Goal: Task Accomplishment & Management: Use online tool/utility

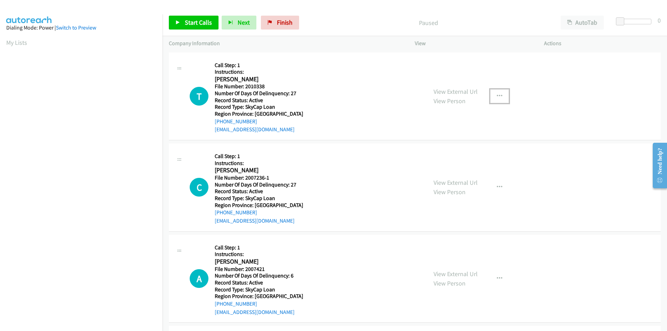
click at [497, 94] on icon "button" at bounding box center [499, 96] width 6 height 6
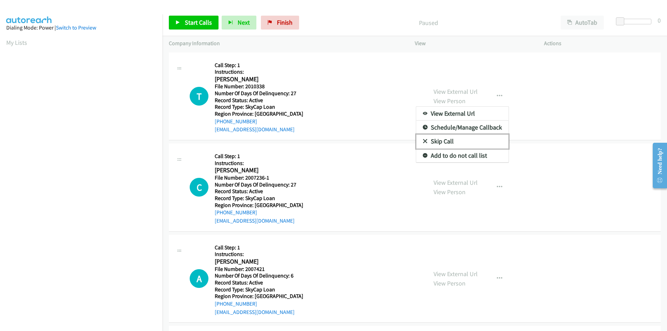
click at [446, 138] on link "Skip Call" at bounding box center [462, 141] width 92 height 14
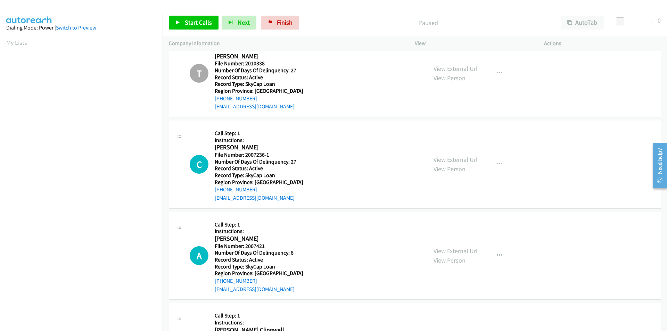
scroll to position [69, 0]
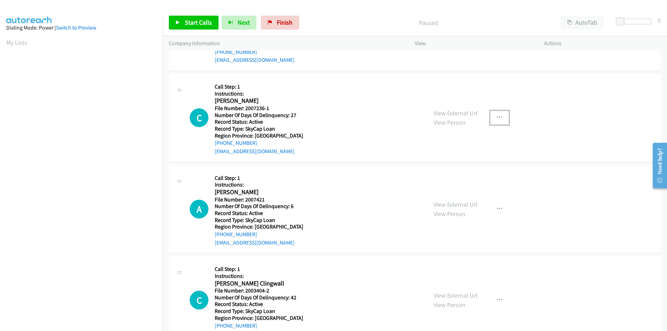
click at [499, 119] on icon "button" at bounding box center [499, 118] width 6 height 6
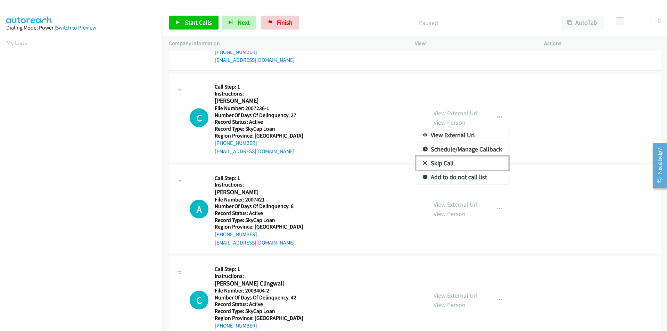
click at [469, 158] on link "Skip Call" at bounding box center [462, 163] width 92 height 14
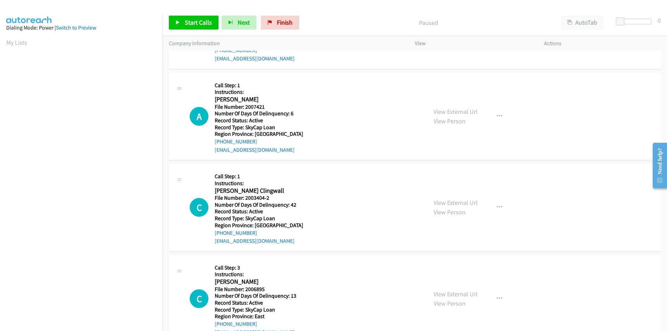
scroll to position [174, 0]
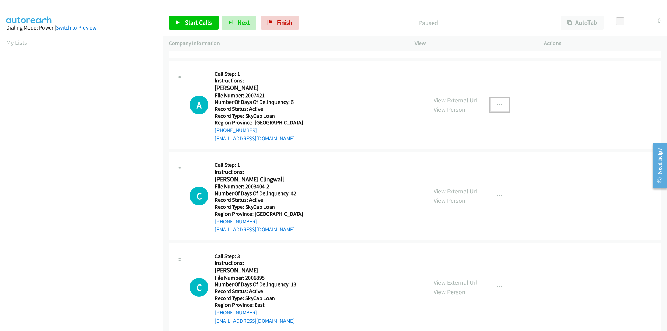
click at [496, 104] on icon "button" at bounding box center [499, 105] width 6 height 6
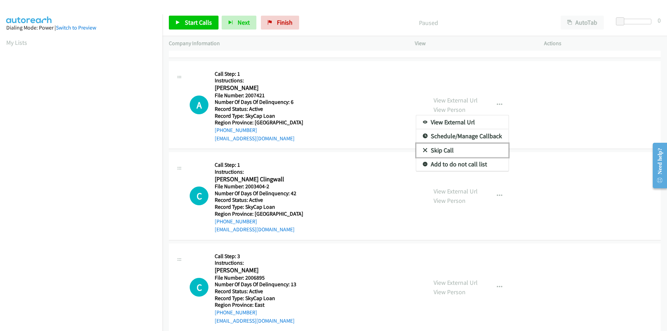
click at [435, 150] on link "Skip Call" at bounding box center [462, 150] width 92 height 14
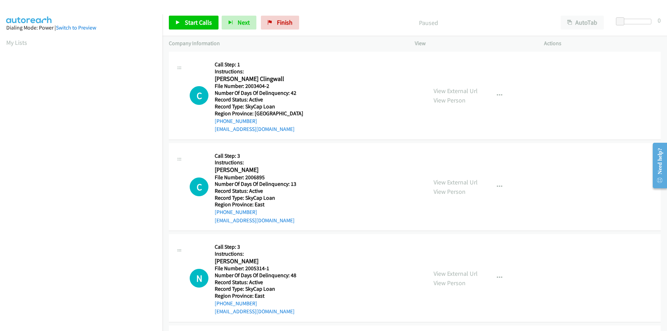
scroll to position [278, 0]
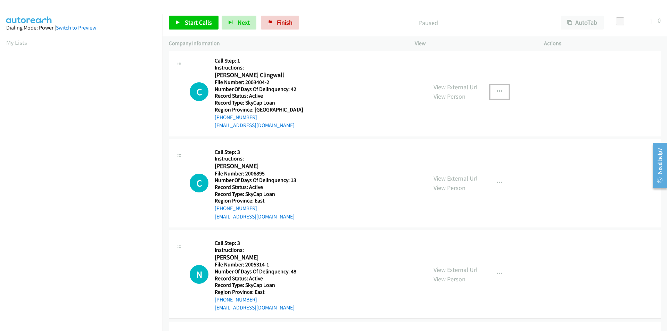
click at [491, 90] on button "button" at bounding box center [499, 92] width 19 height 14
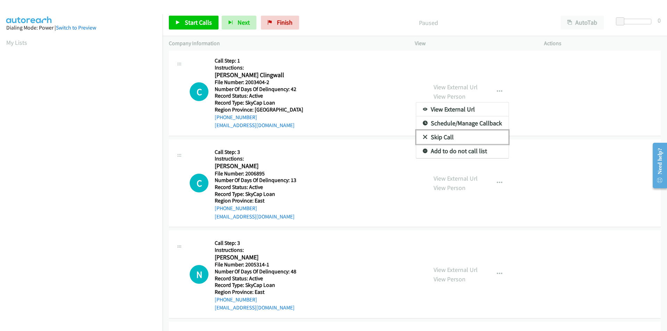
click at [476, 134] on link "Skip Call" at bounding box center [462, 137] width 92 height 14
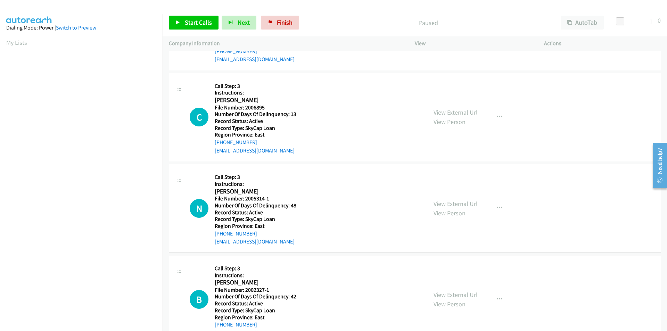
scroll to position [382, 0]
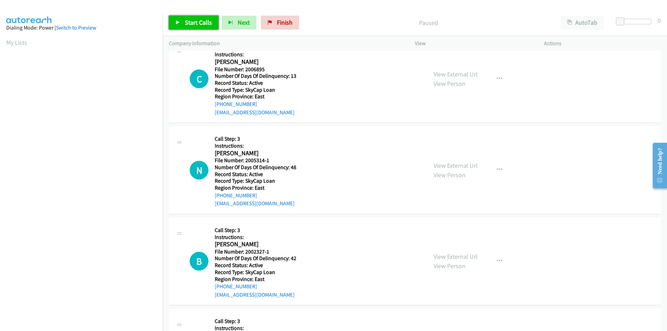
click at [201, 25] on span "Start Calls" at bounding box center [198, 22] width 27 height 8
click at [200, 22] on link "Pause" at bounding box center [188, 23] width 38 height 14
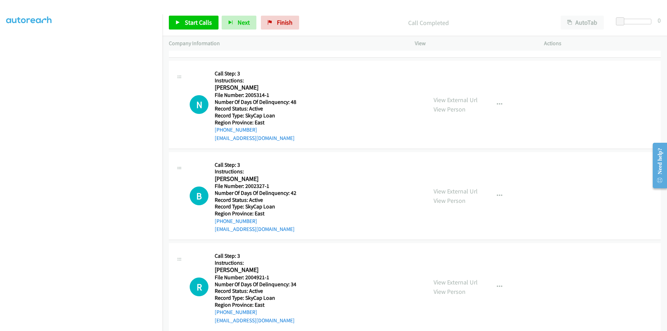
scroll to position [473, 0]
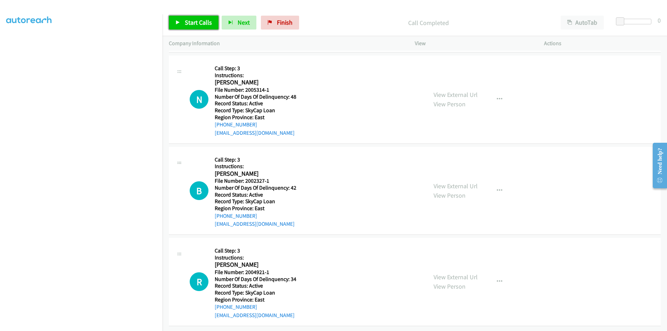
click at [192, 18] on span "Start Calls" at bounding box center [198, 22] width 27 height 8
click at [192, 18] on span "Pause" at bounding box center [193, 22] width 16 height 8
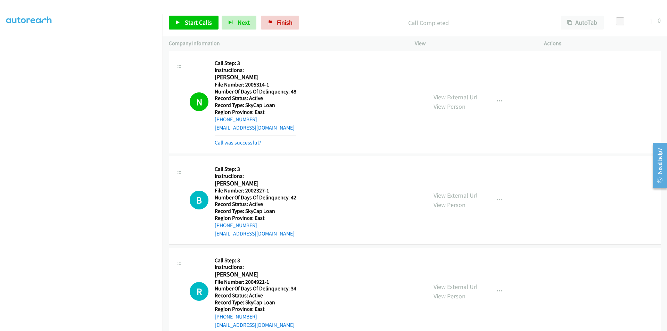
scroll to position [577, 0]
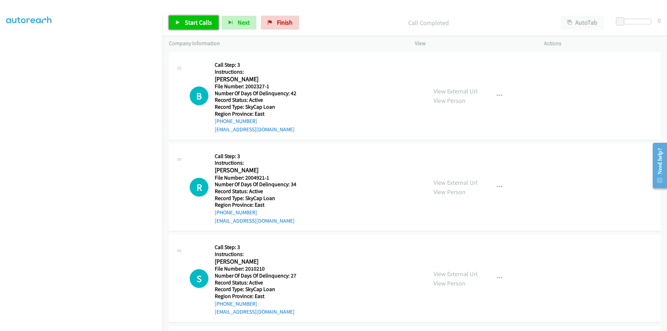
click at [201, 23] on span "Start Calls" at bounding box center [198, 22] width 27 height 8
click at [197, 22] on span "Pause" at bounding box center [193, 22] width 16 height 8
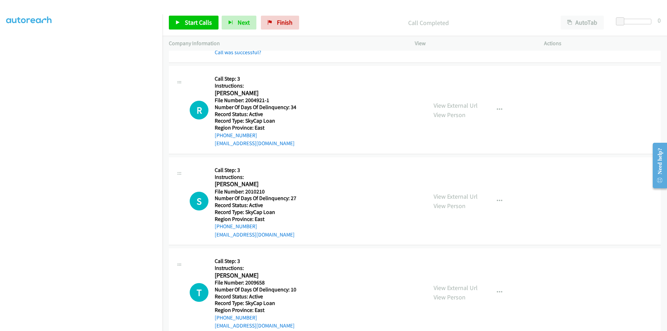
scroll to position [681, 0]
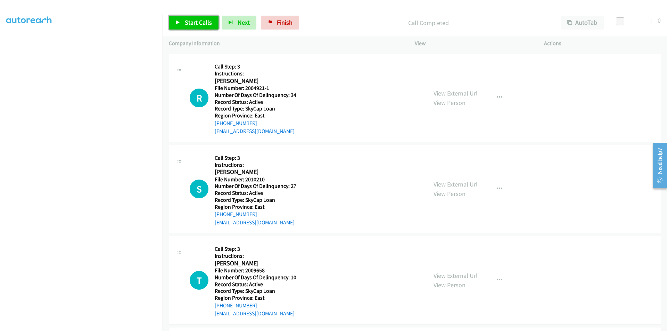
click at [195, 25] on span "Start Calls" at bounding box center [198, 22] width 27 height 8
click at [195, 25] on span "Pause" at bounding box center [193, 22] width 16 height 8
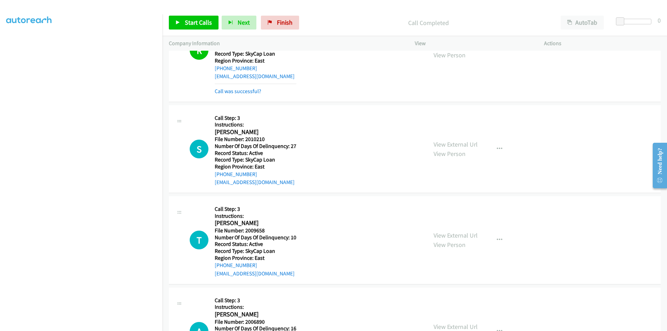
scroll to position [785, 0]
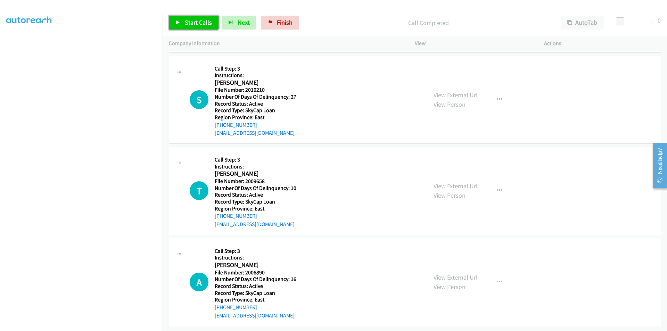
click at [184, 25] on link "Start Calls" at bounding box center [194, 23] width 50 height 14
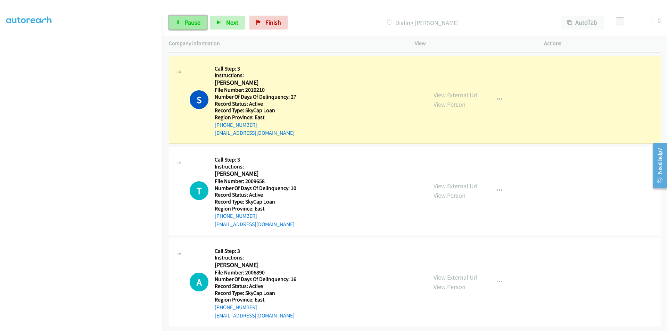
click at [187, 24] on span "Pause" at bounding box center [193, 22] width 16 height 8
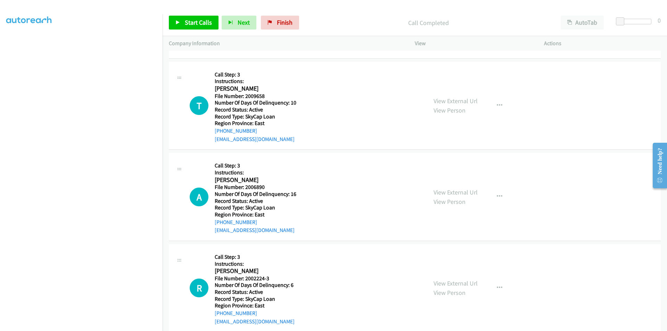
scroll to position [889, 0]
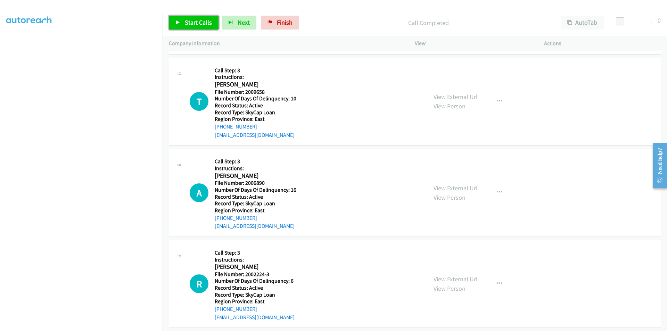
click at [201, 23] on span "Start Calls" at bounding box center [198, 22] width 27 height 8
click at [196, 23] on span "Pause" at bounding box center [193, 22] width 16 height 8
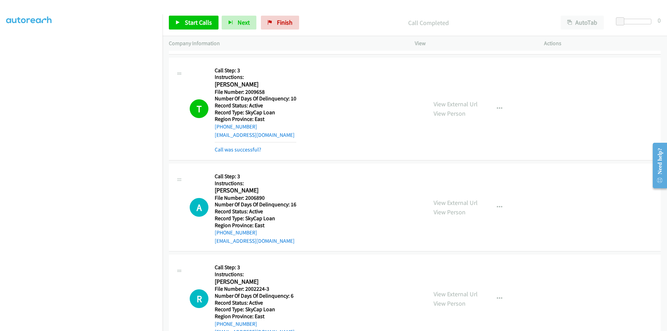
scroll to position [993, 0]
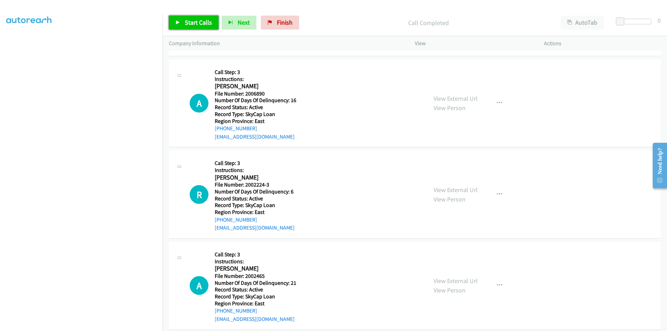
click at [191, 25] on span "Start Calls" at bounding box center [198, 22] width 27 height 8
click at [190, 20] on span "Pause" at bounding box center [193, 22] width 16 height 8
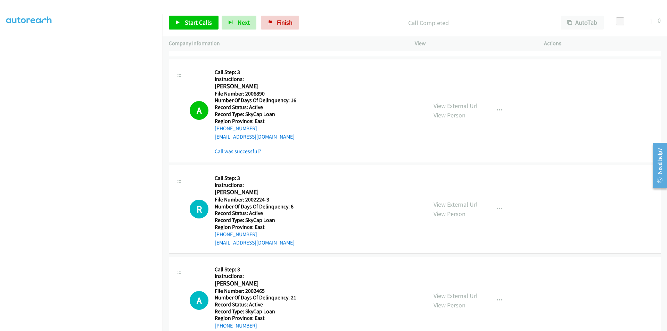
scroll to position [1097, 0]
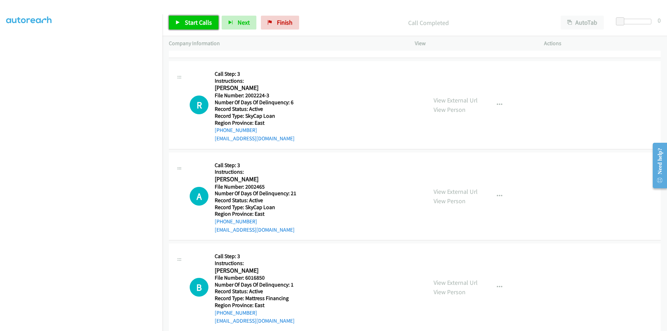
click at [191, 21] on span "Start Calls" at bounding box center [198, 22] width 27 height 8
click at [191, 21] on span "Pause" at bounding box center [193, 22] width 16 height 8
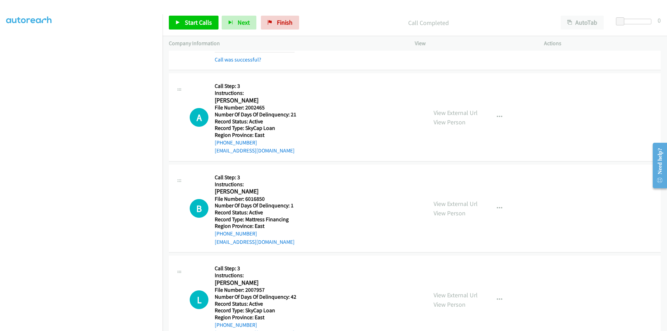
scroll to position [1202, 0]
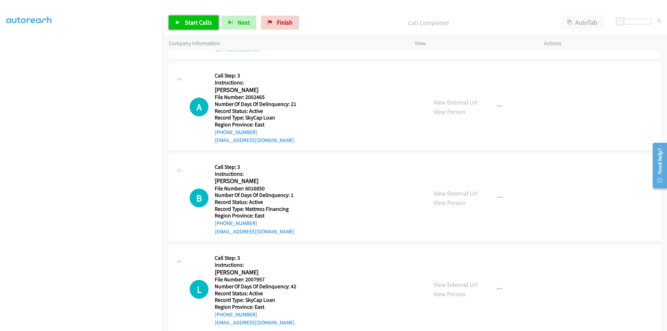
click at [189, 19] on span "Start Calls" at bounding box center [198, 22] width 27 height 8
click at [189, 19] on span "Pause" at bounding box center [193, 22] width 16 height 8
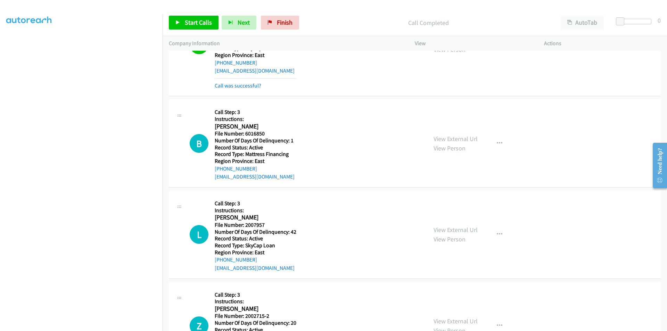
scroll to position [1306, 0]
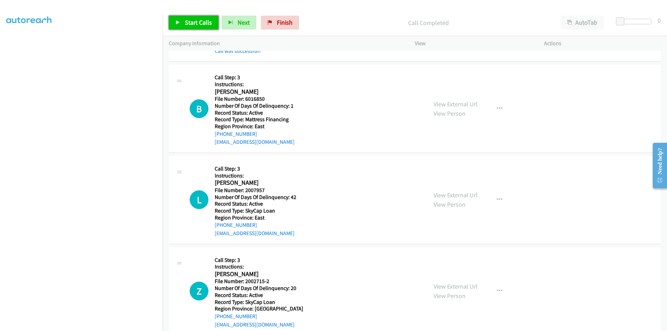
click at [196, 20] on span "Start Calls" at bounding box center [198, 22] width 27 height 8
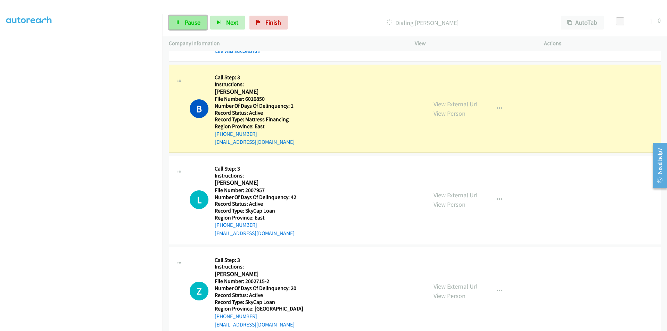
click at [196, 21] on span "Pause" at bounding box center [193, 22] width 16 height 8
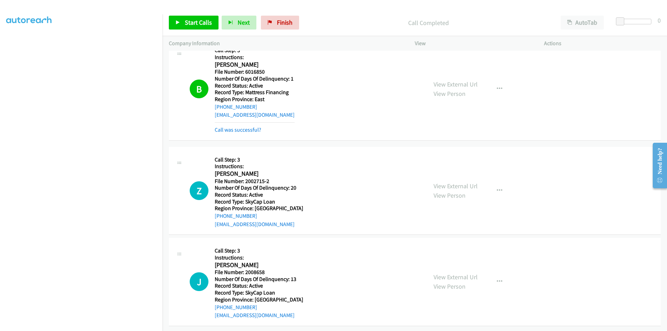
scroll to position [1410, 0]
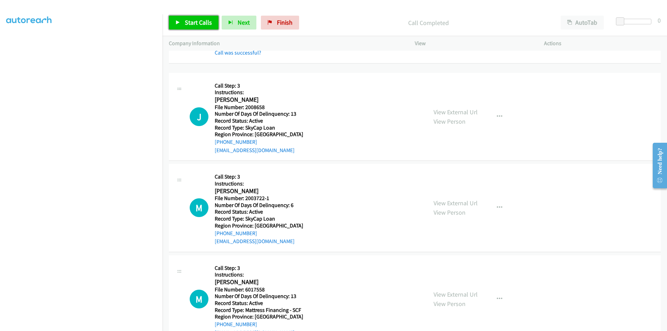
click at [194, 24] on span "Start Calls" at bounding box center [198, 22] width 27 height 8
click at [194, 24] on span "Pause" at bounding box center [193, 22] width 16 height 8
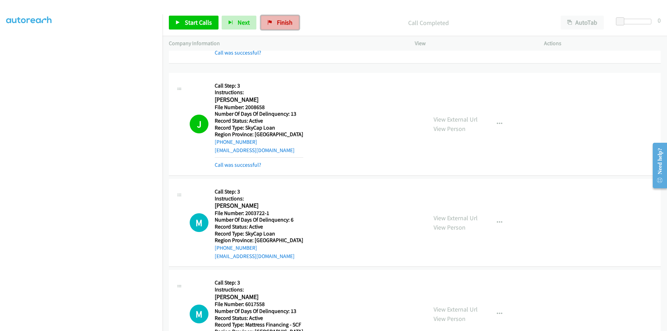
click at [277, 21] on span "Finish" at bounding box center [285, 22] width 16 height 8
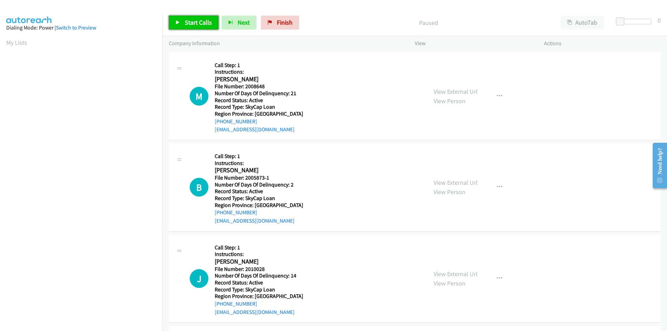
click at [190, 22] on span "Start Calls" at bounding box center [198, 22] width 27 height 8
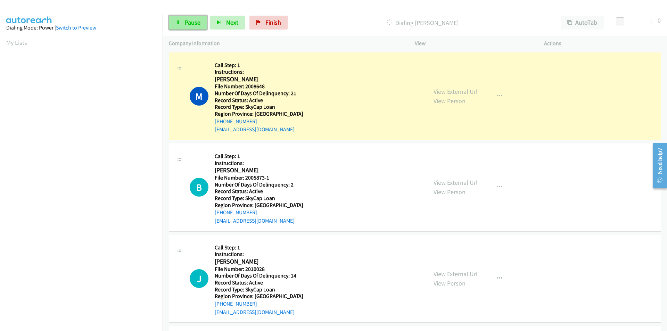
click at [180, 24] on icon at bounding box center [177, 22] width 5 height 5
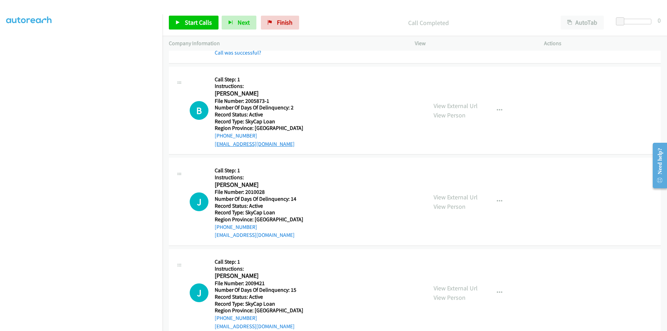
scroll to position [104, 0]
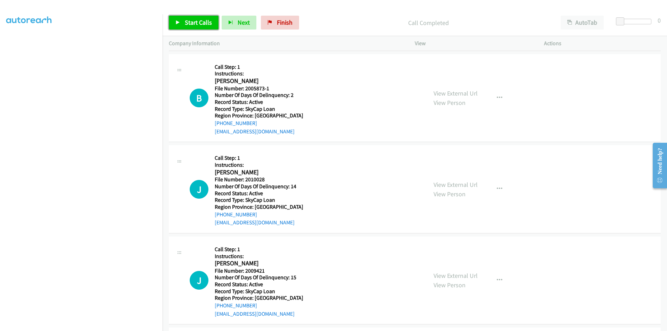
click at [198, 20] on span "Start Calls" at bounding box center [198, 22] width 27 height 8
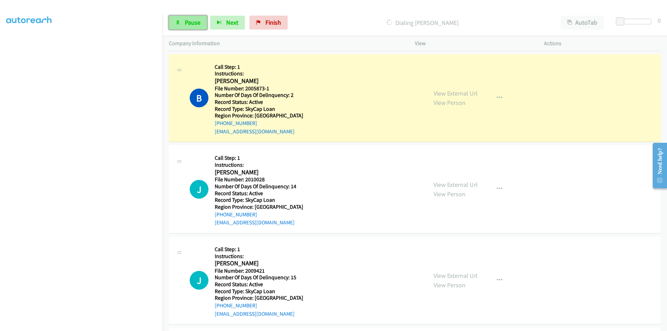
click at [199, 24] on span "Pause" at bounding box center [193, 22] width 16 height 8
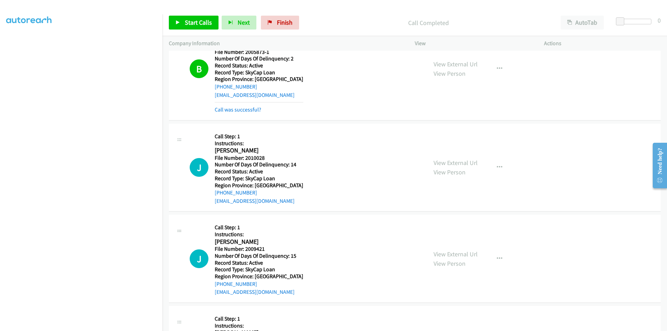
scroll to position [208, 0]
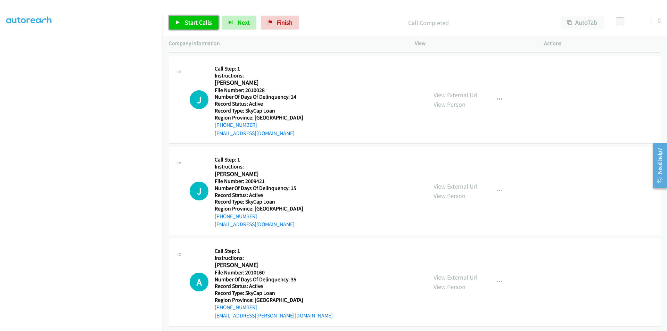
click at [201, 23] on span "Start Calls" at bounding box center [198, 22] width 27 height 8
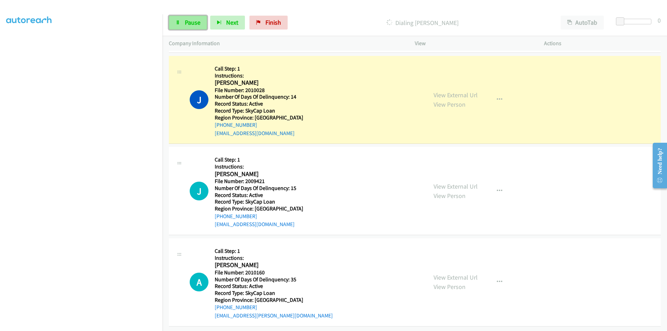
click at [199, 23] on span "Pause" at bounding box center [193, 22] width 16 height 8
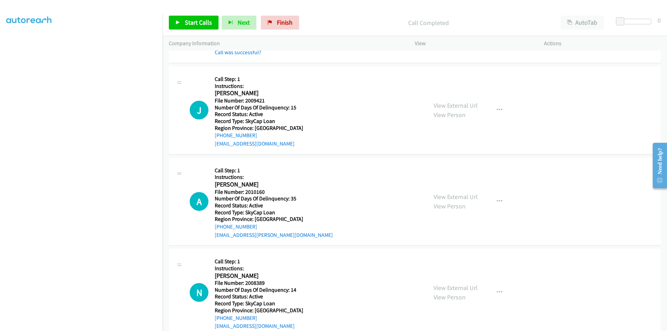
scroll to position [312, 0]
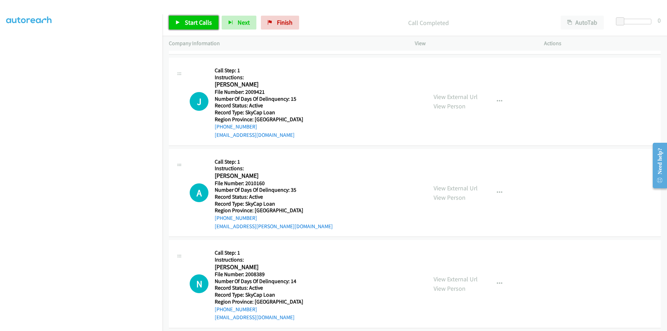
click at [198, 22] on span "Start Calls" at bounding box center [198, 22] width 27 height 8
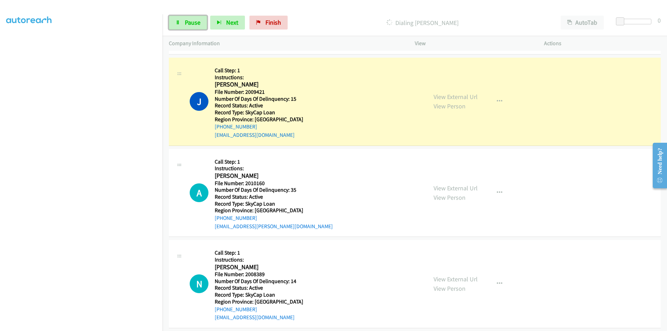
click at [198, 22] on span "Pause" at bounding box center [193, 22] width 16 height 8
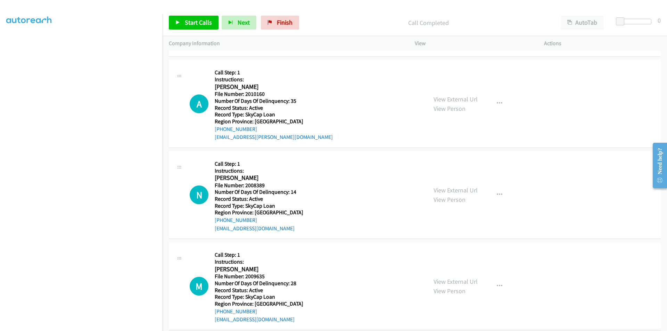
scroll to position [417, 0]
click at [191, 19] on span "Start Calls" at bounding box center [198, 22] width 27 height 8
click at [191, 19] on span "Pause" at bounding box center [193, 22] width 16 height 8
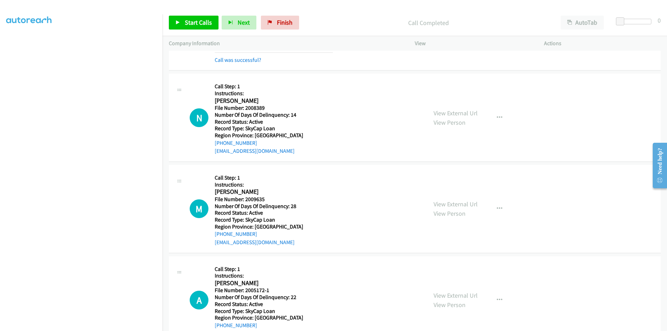
scroll to position [521, 0]
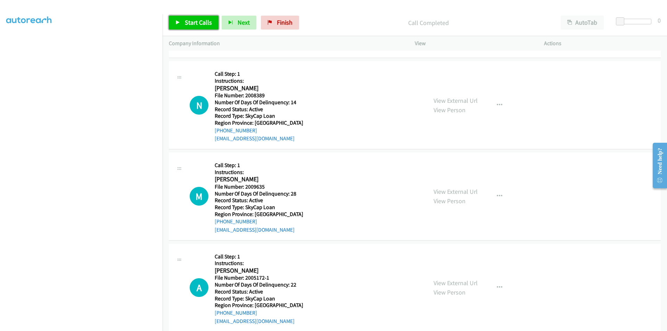
click at [189, 20] on span "Start Calls" at bounding box center [198, 22] width 27 height 8
click at [189, 20] on span "Pause" at bounding box center [193, 22] width 16 height 8
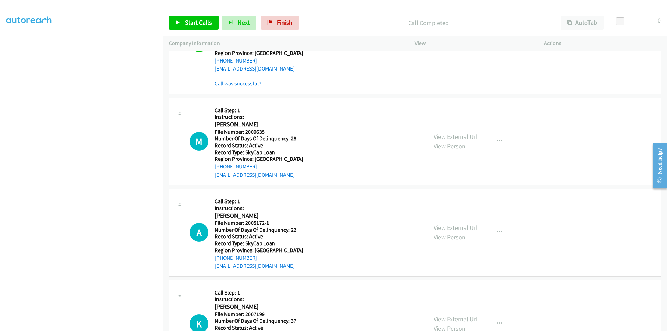
scroll to position [625, 0]
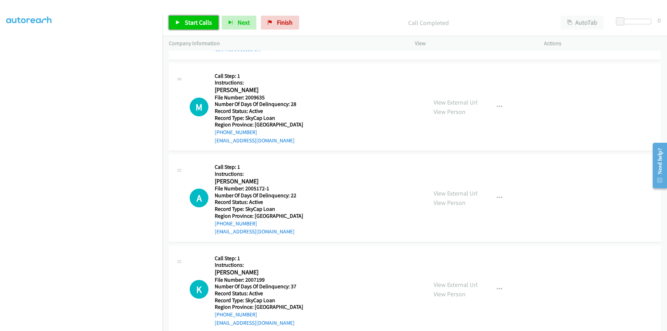
click at [189, 21] on span "Start Calls" at bounding box center [198, 22] width 27 height 8
click at [189, 21] on span "Pause" at bounding box center [193, 22] width 16 height 8
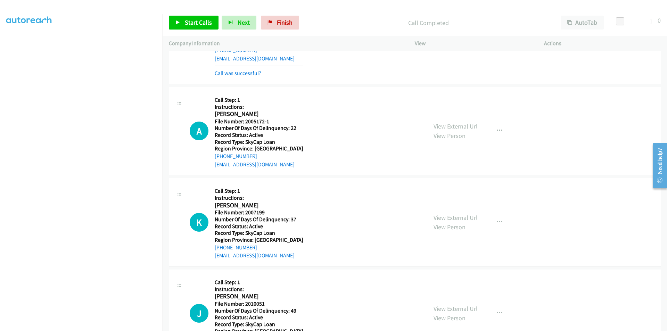
scroll to position [729, 0]
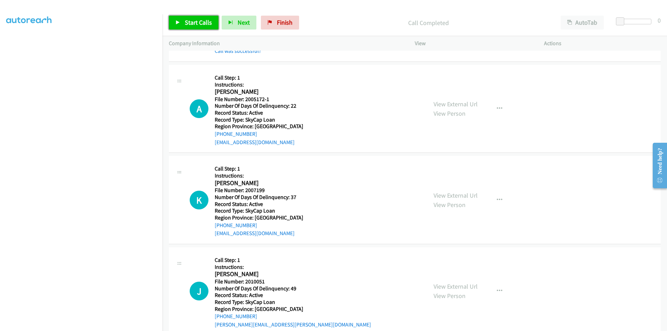
click at [197, 24] on span "Start Calls" at bounding box center [198, 22] width 27 height 8
click at [197, 24] on span "Pause" at bounding box center [193, 22] width 16 height 8
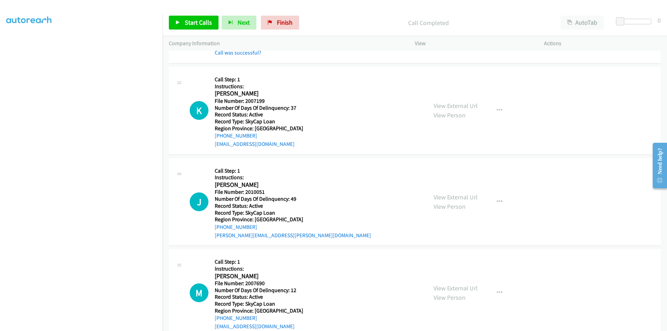
scroll to position [848, 0]
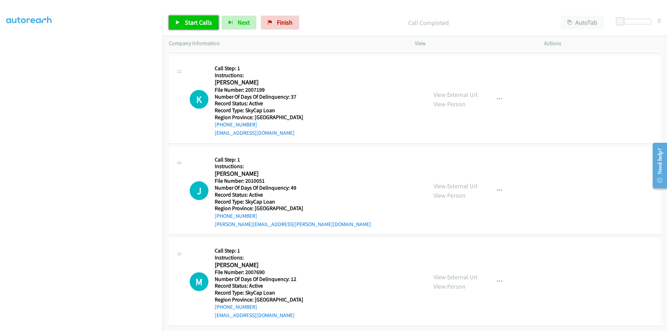
click at [187, 19] on span "Start Calls" at bounding box center [198, 22] width 27 height 8
click at [187, 19] on span "Pause" at bounding box center [193, 22] width 16 height 8
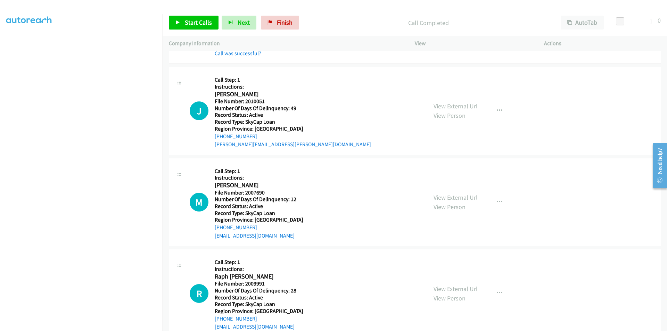
scroll to position [952, 0]
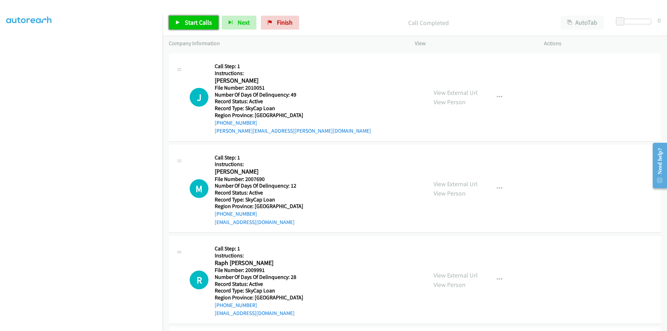
click at [190, 21] on span "Start Calls" at bounding box center [198, 22] width 27 height 8
click at [190, 21] on span "Pause" at bounding box center [193, 22] width 16 height 8
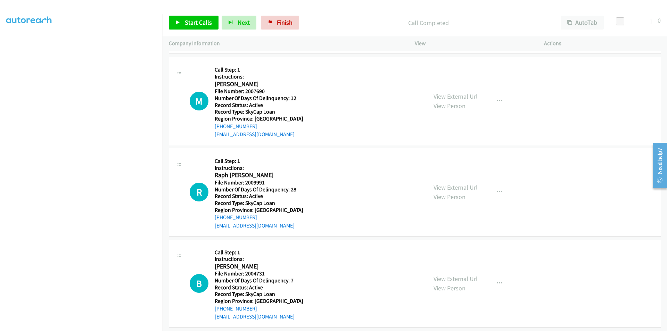
scroll to position [1056, 0]
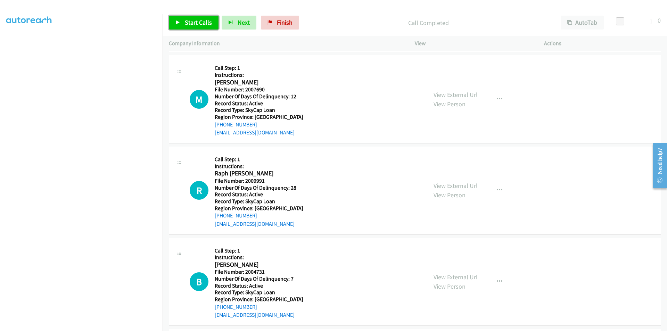
click at [194, 24] on span "Start Calls" at bounding box center [198, 22] width 27 height 8
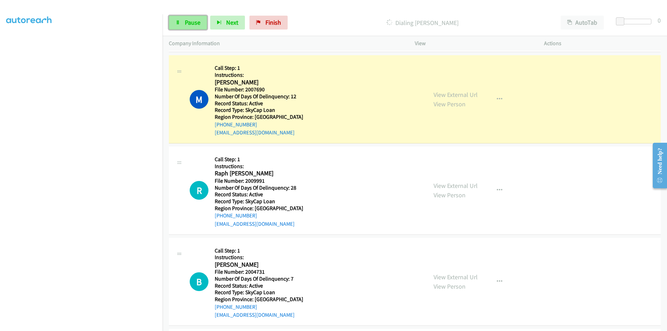
click at [189, 23] on span "Pause" at bounding box center [193, 22] width 16 height 8
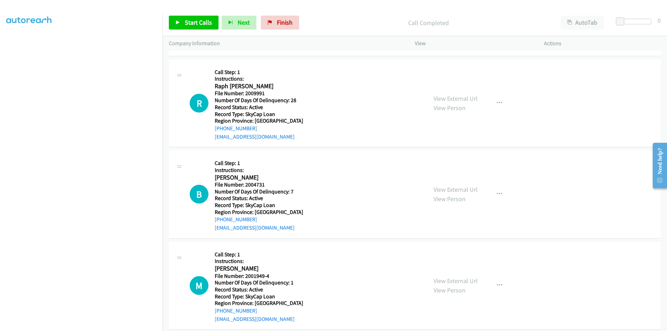
scroll to position [1161, 0]
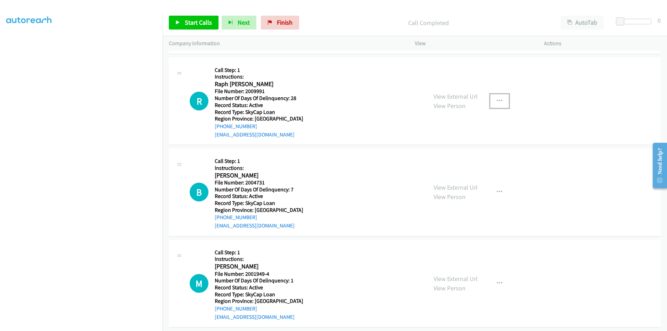
click at [494, 97] on button "button" at bounding box center [499, 101] width 19 height 14
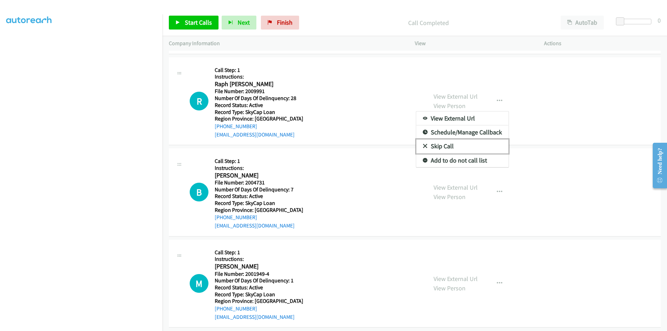
click at [439, 145] on link "Skip Call" at bounding box center [462, 146] width 92 height 14
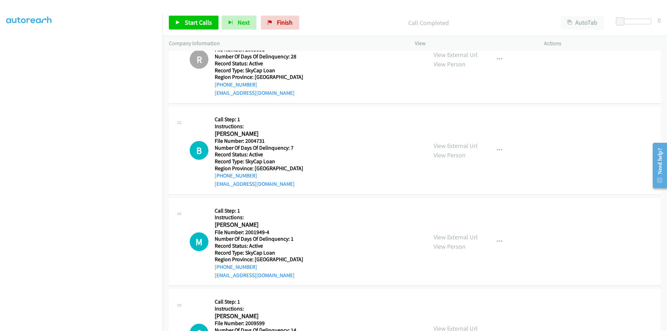
scroll to position [1237, 0]
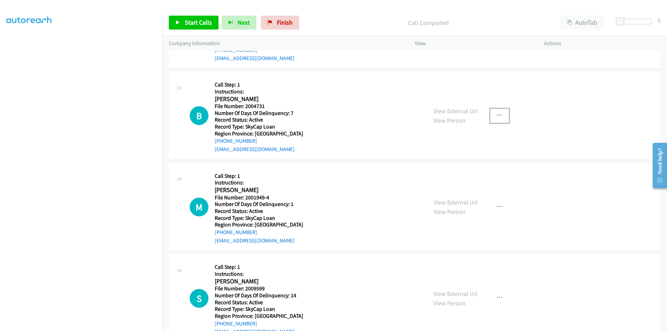
click at [492, 114] on button "button" at bounding box center [499, 116] width 19 height 14
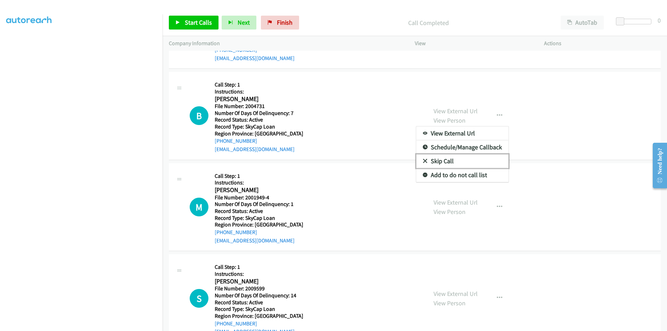
click at [448, 157] on link "Skip Call" at bounding box center [462, 161] width 92 height 14
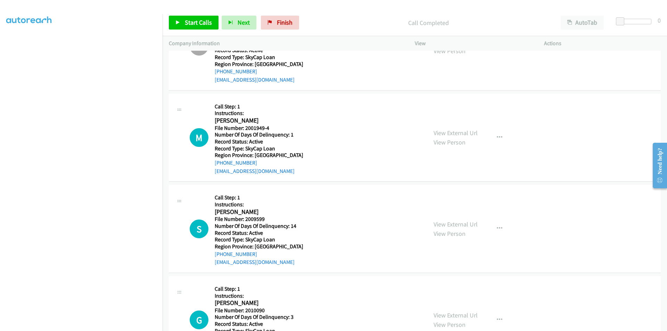
scroll to position [1341, 0]
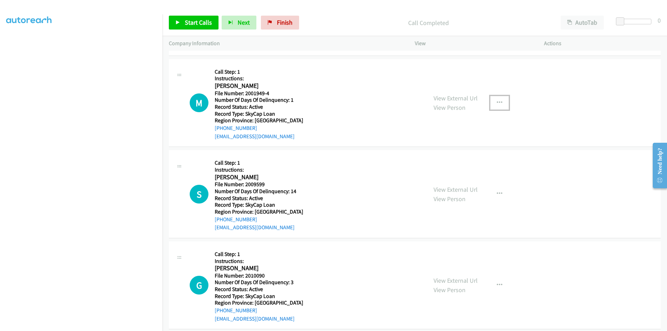
click at [497, 100] on icon "button" at bounding box center [499, 103] width 6 height 6
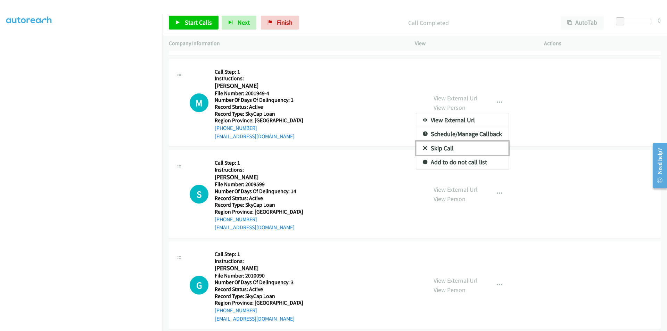
click at [439, 147] on link "Skip Call" at bounding box center [462, 148] width 92 height 14
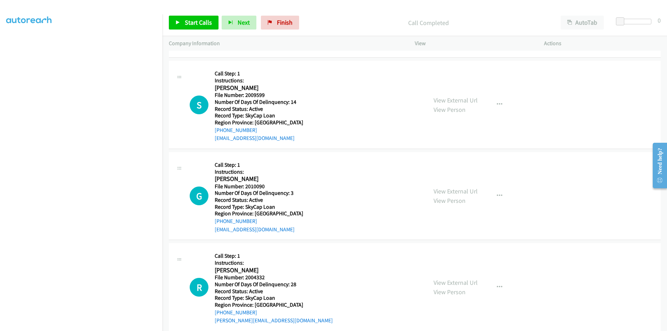
scroll to position [1441, 0]
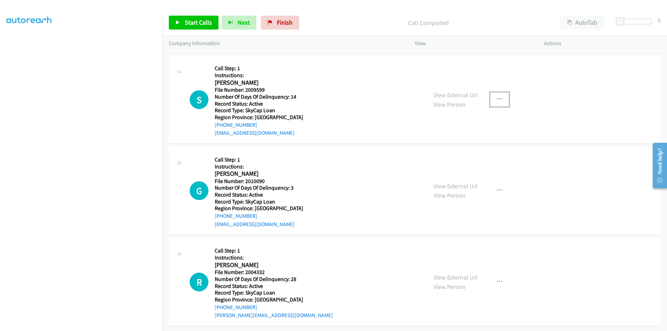
click at [497, 97] on icon "button" at bounding box center [499, 100] width 6 height 6
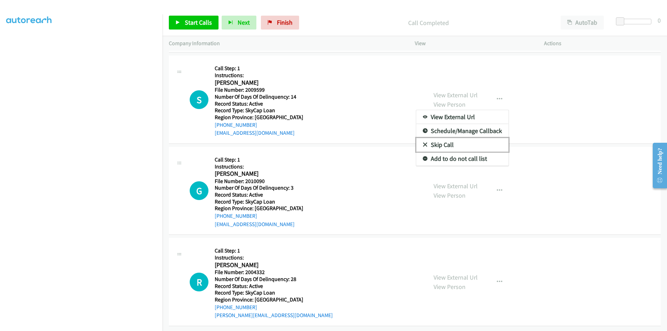
click at [460, 138] on link "Skip Call" at bounding box center [462, 145] width 92 height 14
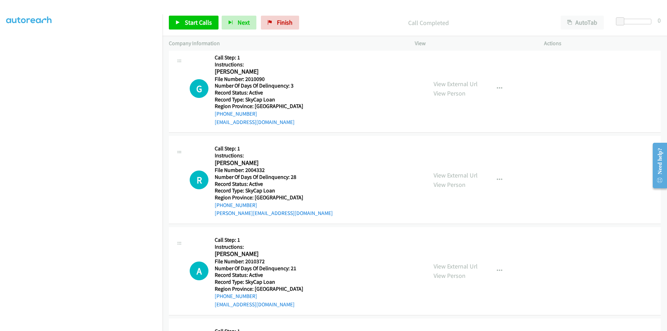
scroll to position [1545, 0]
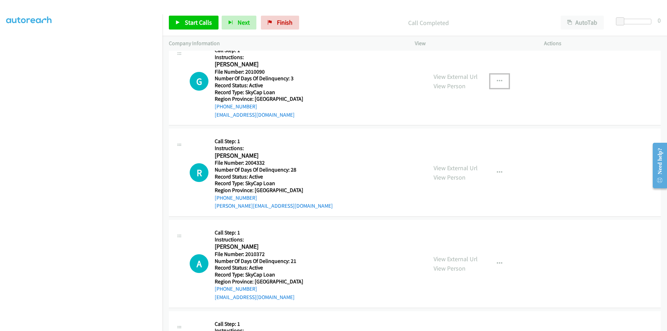
click at [491, 78] on button "button" at bounding box center [499, 81] width 19 height 14
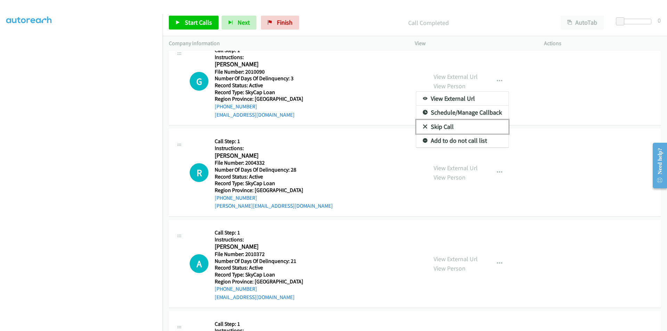
click at [465, 124] on link "Skip Call" at bounding box center [462, 127] width 92 height 14
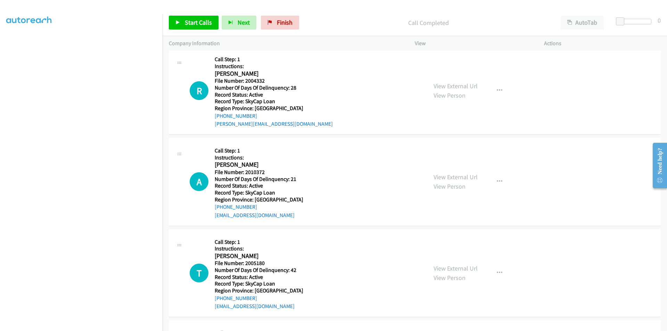
scroll to position [1614, 0]
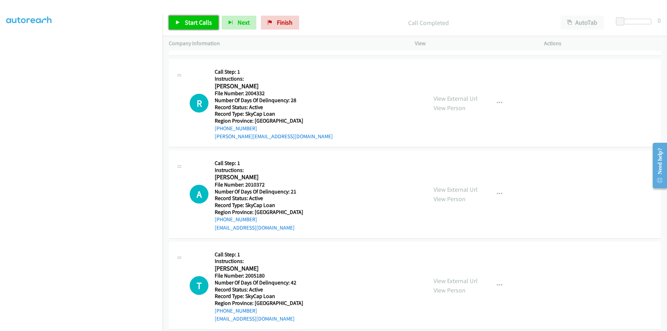
click at [208, 21] on span "Start Calls" at bounding box center [198, 22] width 27 height 8
click at [189, 19] on span "Pause" at bounding box center [193, 22] width 16 height 8
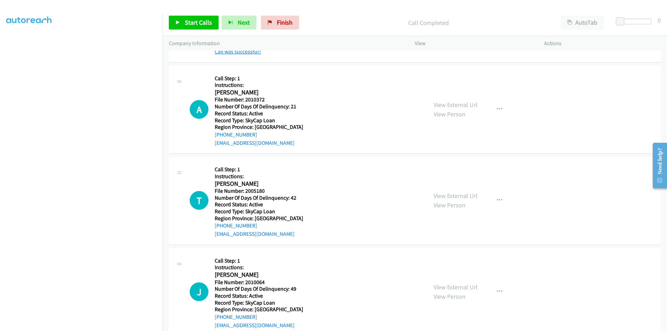
scroll to position [1719, 0]
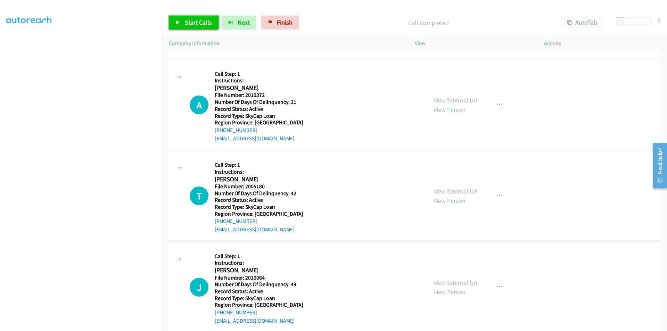
click at [198, 23] on span "Start Calls" at bounding box center [198, 22] width 27 height 8
click at [198, 23] on span "Pause" at bounding box center [193, 22] width 16 height 8
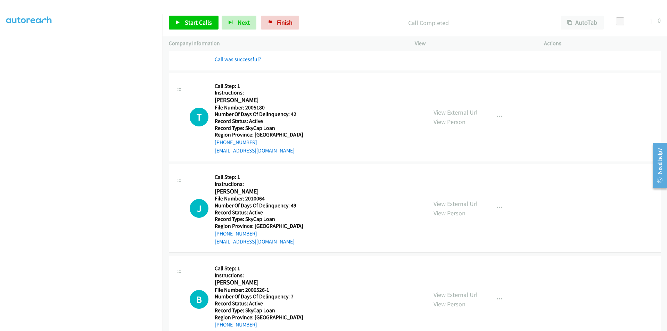
scroll to position [1823, 0]
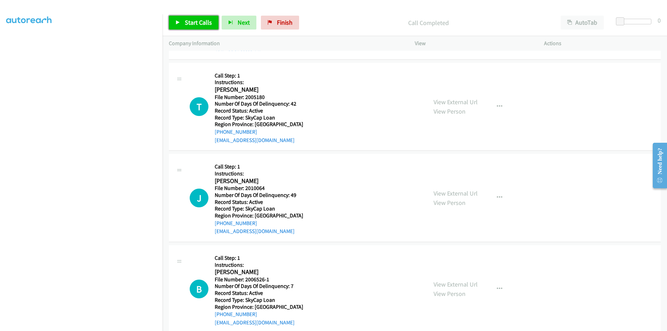
click at [187, 18] on link "Start Calls" at bounding box center [194, 23] width 50 height 14
click at [187, 18] on link "Pause" at bounding box center [188, 23] width 38 height 14
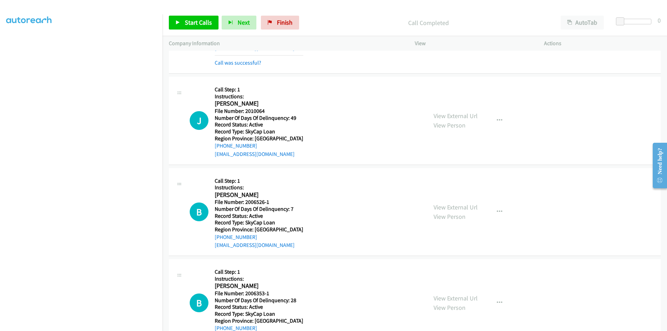
scroll to position [1927, 0]
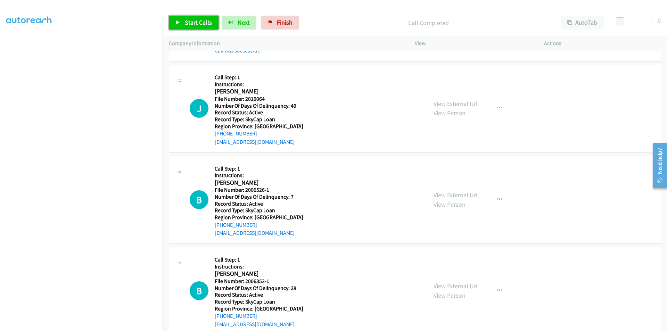
click at [199, 20] on span "Start Calls" at bounding box center [198, 22] width 27 height 8
click at [199, 20] on span "Pause" at bounding box center [193, 22] width 16 height 8
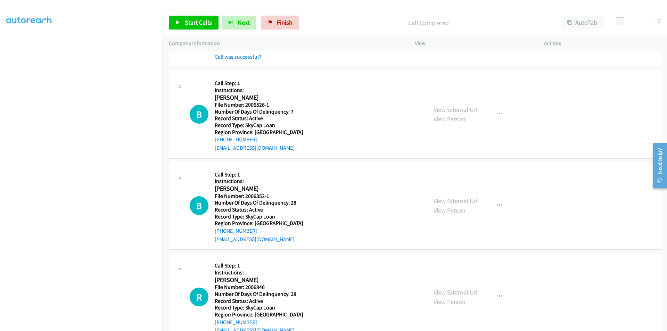
scroll to position [2031, 0]
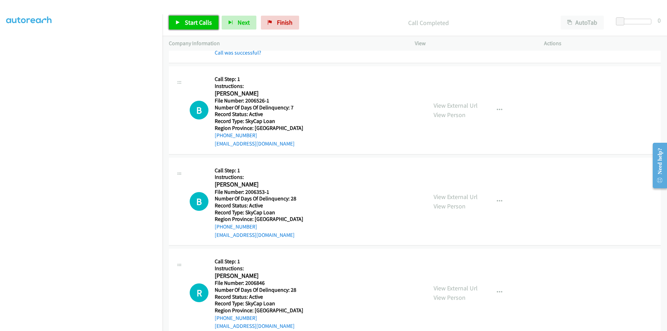
click at [195, 19] on span "Start Calls" at bounding box center [198, 22] width 27 height 8
click at [195, 19] on span "Pause" at bounding box center [193, 22] width 16 height 8
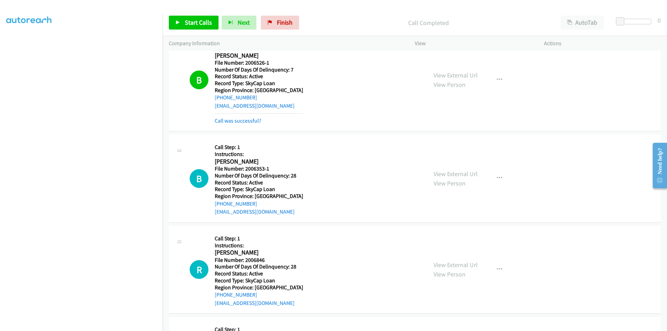
scroll to position [2135, 0]
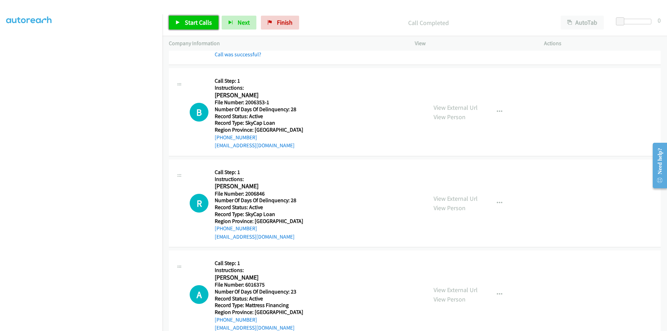
click at [190, 23] on span "Start Calls" at bounding box center [198, 22] width 27 height 8
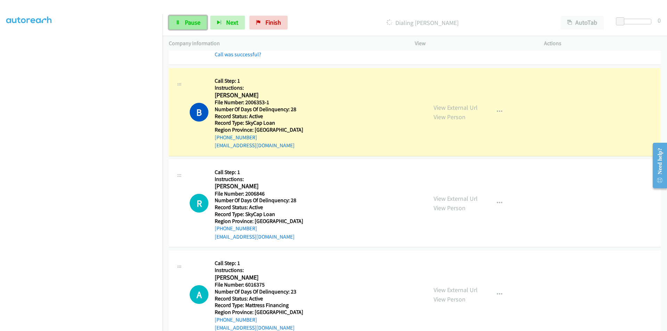
click at [192, 23] on span "Pause" at bounding box center [193, 22] width 16 height 8
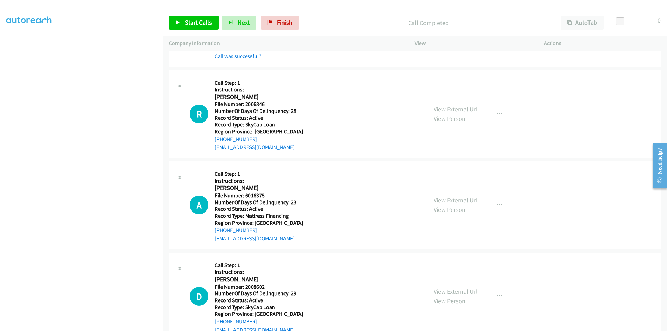
scroll to position [2274, 0]
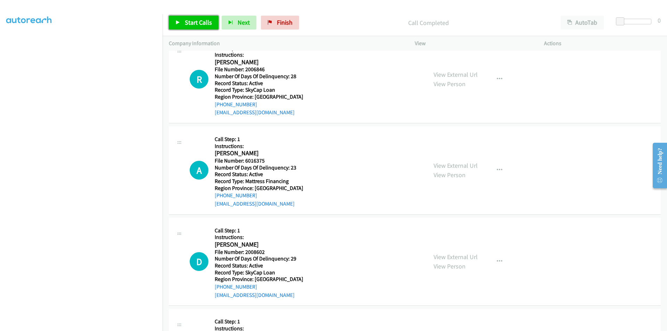
click at [199, 24] on span "Start Calls" at bounding box center [198, 22] width 27 height 8
click at [198, 23] on span "Pause" at bounding box center [193, 22] width 16 height 8
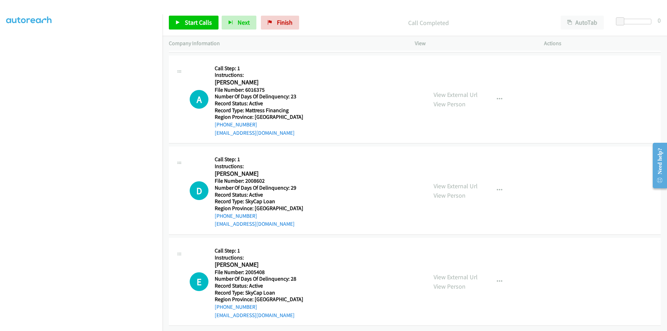
scroll to position [2365, 0]
click at [203, 24] on span "Start Calls" at bounding box center [198, 22] width 27 height 8
click at [203, 24] on link "Pause" at bounding box center [188, 23] width 38 height 14
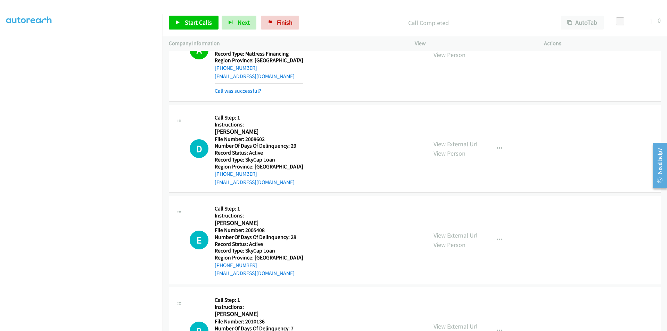
scroll to position [2469, 0]
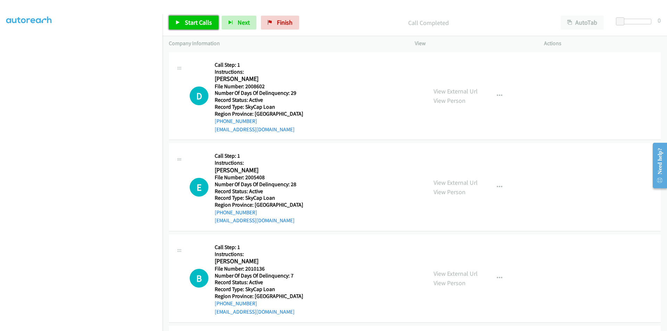
click at [205, 16] on link "Start Calls" at bounding box center [194, 23] width 50 height 14
drag, startPoint x: 189, startPoint y: 25, endPoint x: 173, endPoint y: 24, distance: 16.0
click at [189, 25] on span "Pause" at bounding box center [193, 22] width 16 height 8
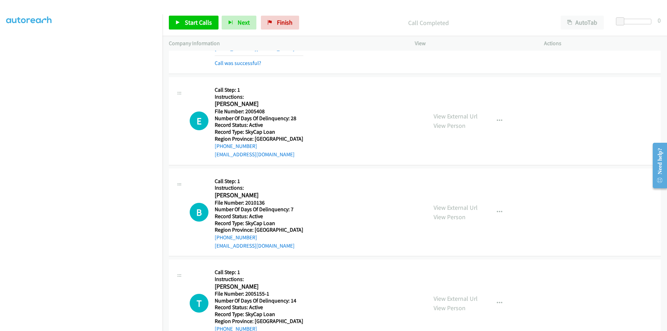
scroll to position [2573, 0]
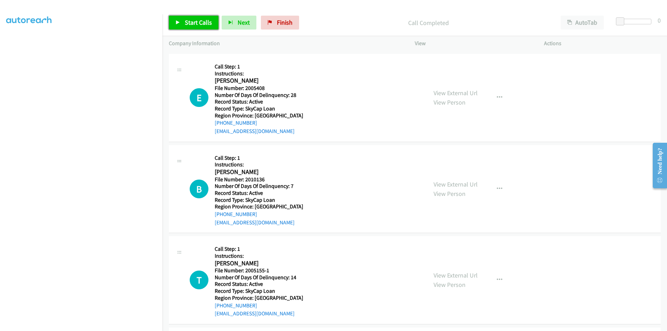
click at [200, 20] on span "Start Calls" at bounding box center [198, 22] width 27 height 8
click at [200, 20] on link "Pause" at bounding box center [188, 23] width 38 height 14
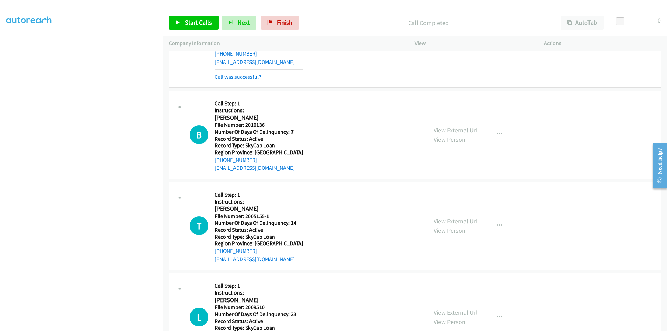
scroll to position [2643, 0]
click at [192, 23] on span "Start Calls" at bounding box center [198, 22] width 27 height 8
click at [192, 23] on span "Pause" at bounding box center [193, 22] width 16 height 8
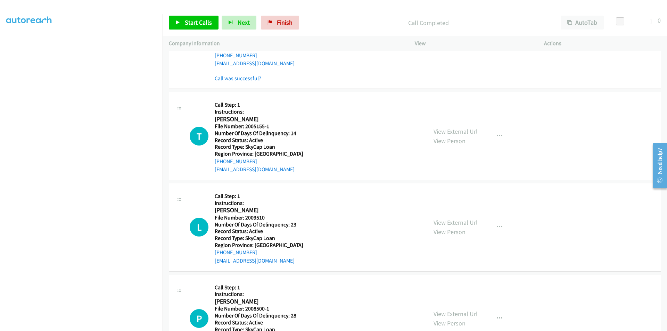
scroll to position [2782, 0]
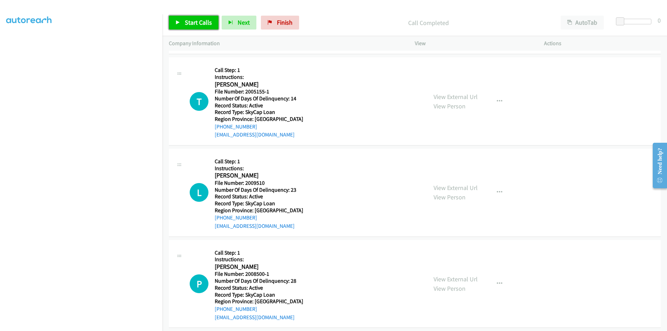
click at [208, 22] on span "Start Calls" at bounding box center [198, 22] width 27 height 8
click at [195, 23] on span "Pause" at bounding box center [193, 22] width 16 height 8
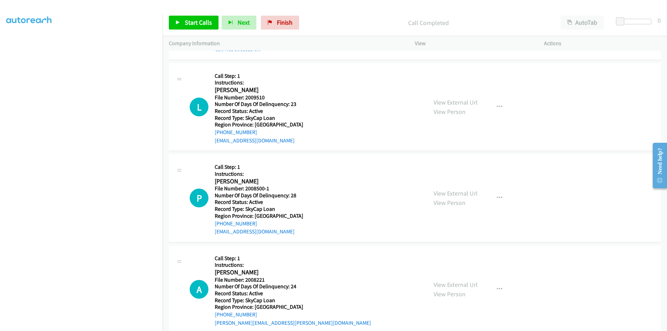
scroll to position [2886, 0]
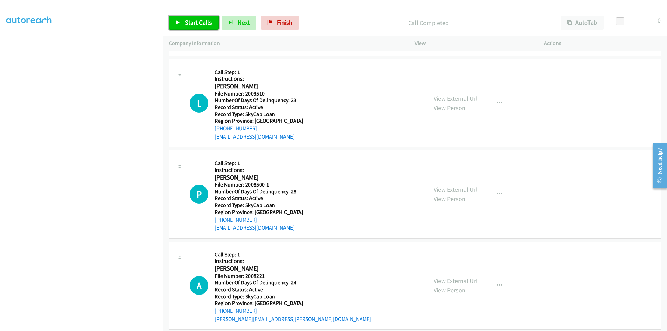
click at [183, 25] on link "Start Calls" at bounding box center [194, 23] width 50 height 14
click at [183, 25] on link "Pause" at bounding box center [188, 23] width 38 height 14
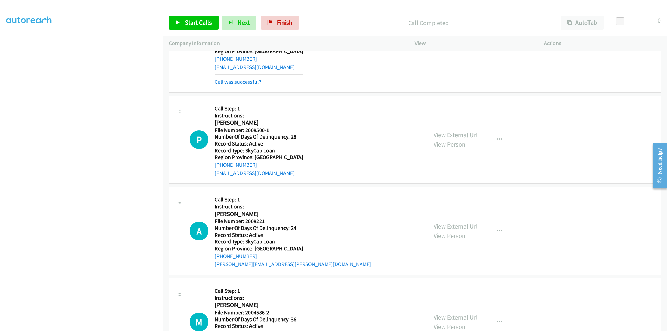
scroll to position [2990, 0]
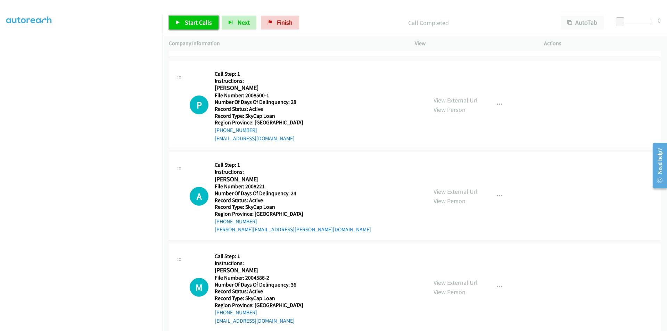
click at [190, 26] on link "Start Calls" at bounding box center [194, 23] width 50 height 14
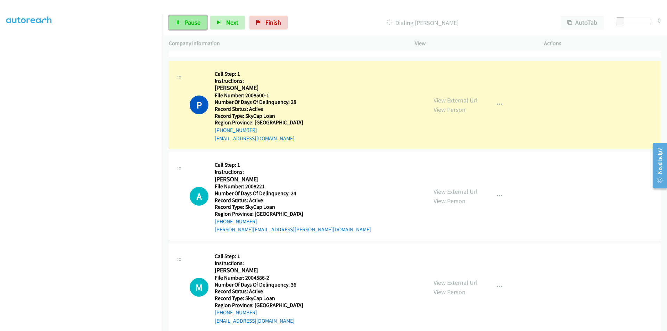
click at [190, 25] on span "Pause" at bounding box center [193, 22] width 16 height 8
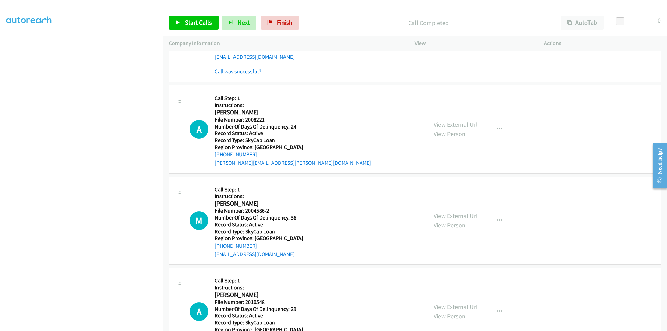
scroll to position [3094, 0]
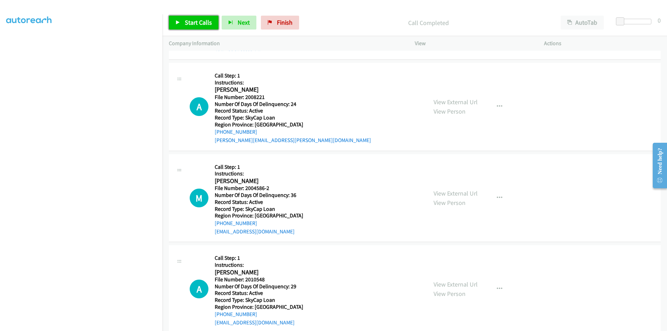
click at [201, 21] on span "Start Calls" at bounding box center [198, 22] width 27 height 8
click at [201, 21] on link "Pause" at bounding box center [188, 23] width 38 height 14
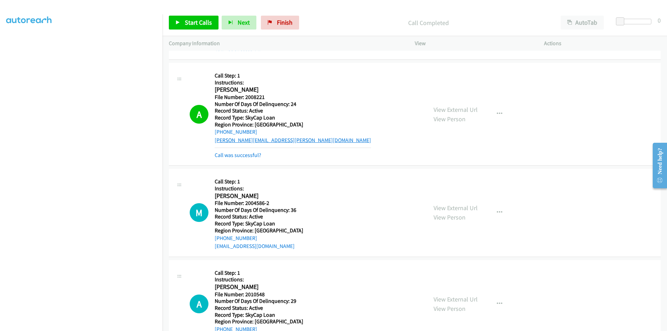
scroll to position [3233, 0]
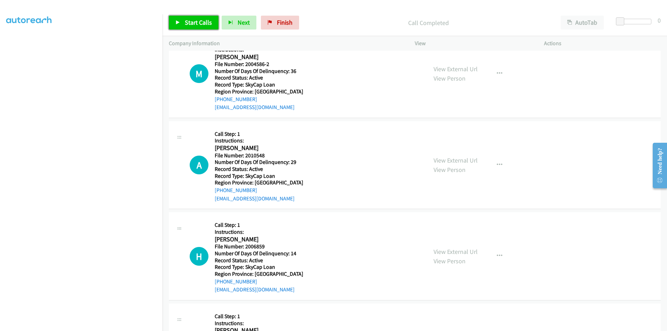
click at [208, 19] on span "Start Calls" at bounding box center [198, 22] width 27 height 8
click at [197, 19] on span "Pause" at bounding box center [193, 22] width 16 height 8
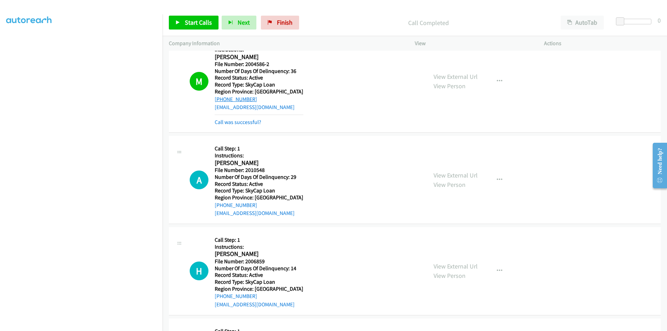
scroll to position [3302, 0]
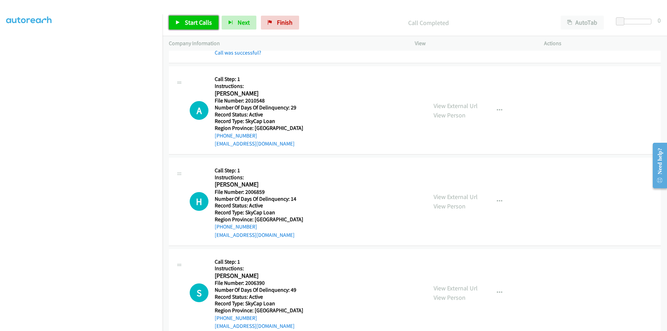
click at [203, 24] on span "Start Calls" at bounding box center [198, 22] width 27 height 8
click at [203, 24] on link "Pause" at bounding box center [188, 23] width 38 height 14
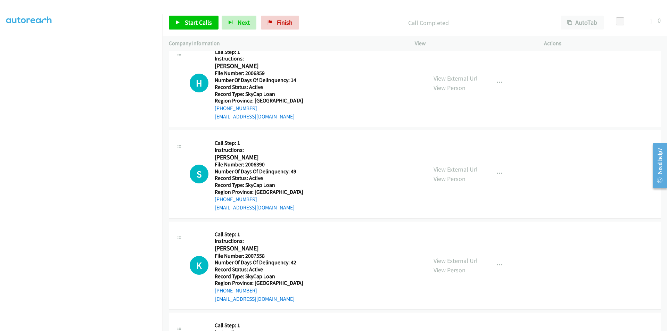
scroll to position [3441, 0]
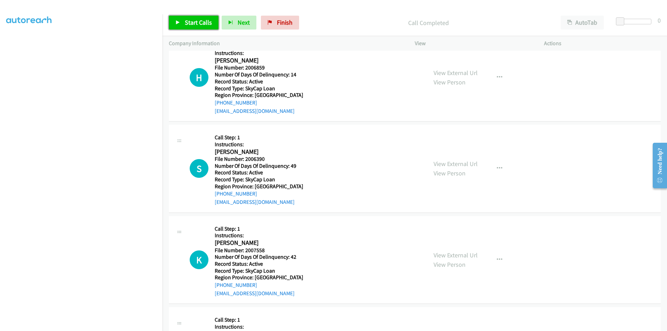
click at [187, 23] on span "Start Calls" at bounding box center [198, 22] width 27 height 8
click at [187, 23] on span "Pause" at bounding box center [193, 22] width 16 height 8
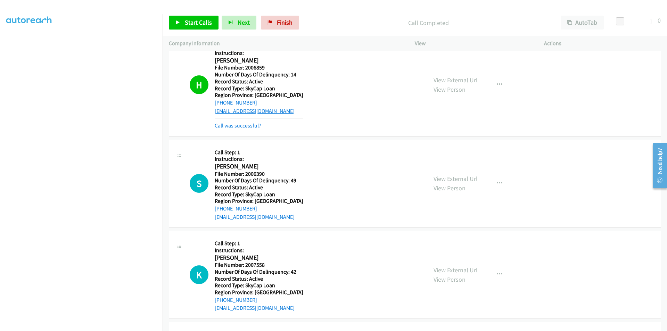
scroll to position [3545, 0]
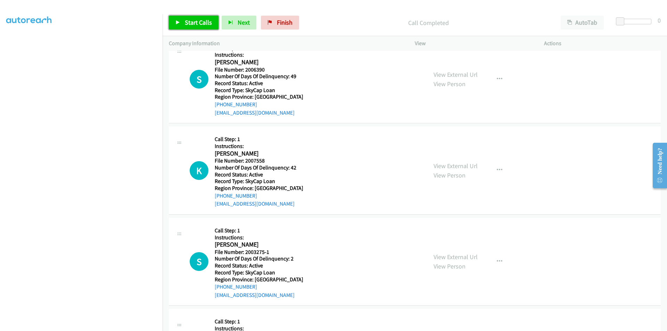
click at [197, 22] on span "Start Calls" at bounding box center [198, 22] width 27 height 8
click at [197, 22] on span "Pause" at bounding box center [193, 22] width 16 height 8
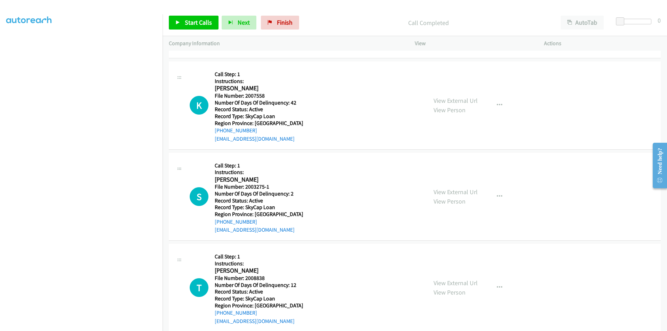
scroll to position [3636, 0]
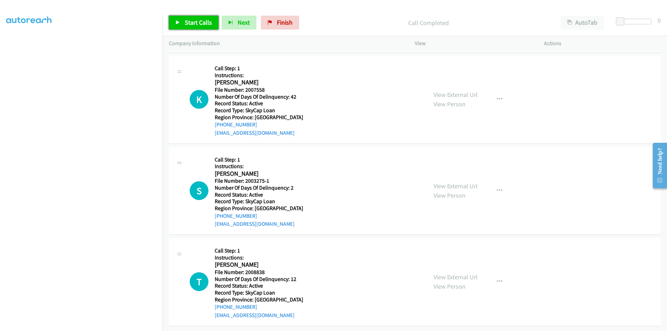
click at [197, 21] on span "Start Calls" at bounding box center [198, 22] width 27 height 8
click at [197, 21] on span "Pause" at bounding box center [193, 22] width 16 height 8
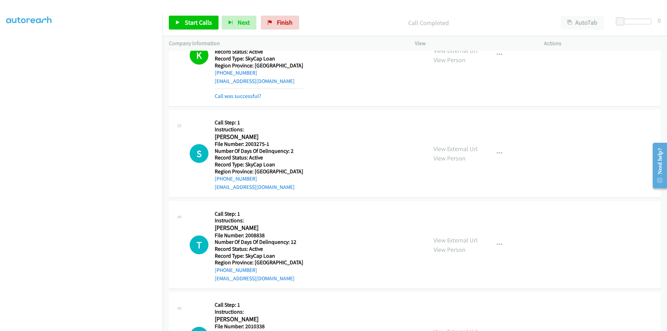
scroll to position [3741, 0]
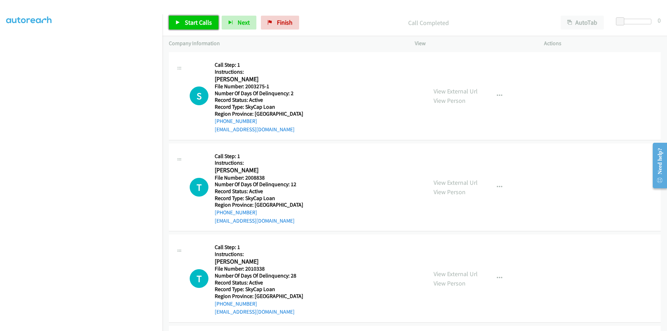
click at [190, 22] on span "Start Calls" at bounding box center [198, 22] width 27 height 8
click at [190, 22] on span "Pause" at bounding box center [193, 22] width 16 height 8
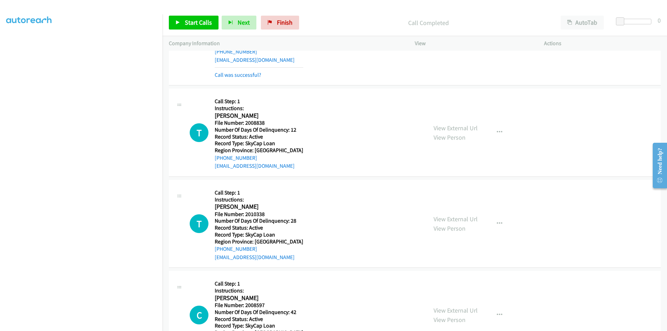
scroll to position [3845, 0]
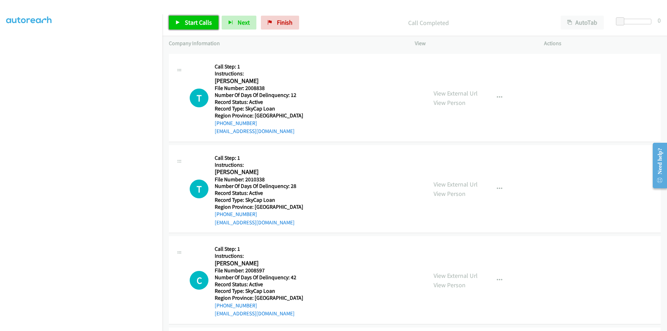
click at [202, 20] on span "Start Calls" at bounding box center [198, 22] width 27 height 8
click at [198, 21] on span "Pause" at bounding box center [193, 22] width 16 height 8
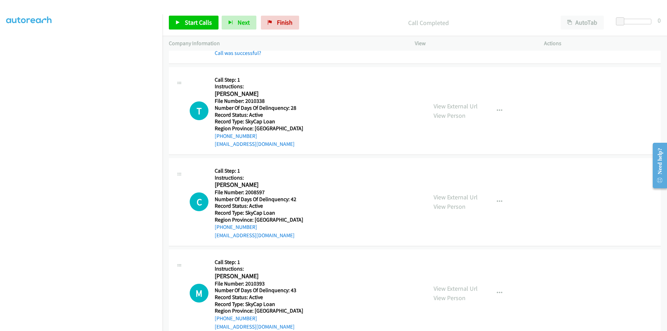
scroll to position [3949, 0]
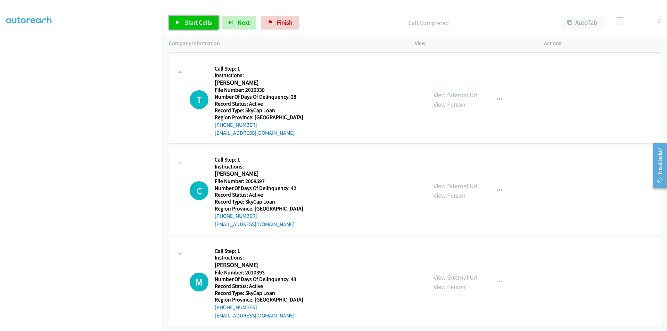
click at [191, 24] on span "Start Calls" at bounding box center [198, 22] width 27 height 8
click at [190, 25] on span "Pause" at bounding box center [193, 22] width 16 height 8
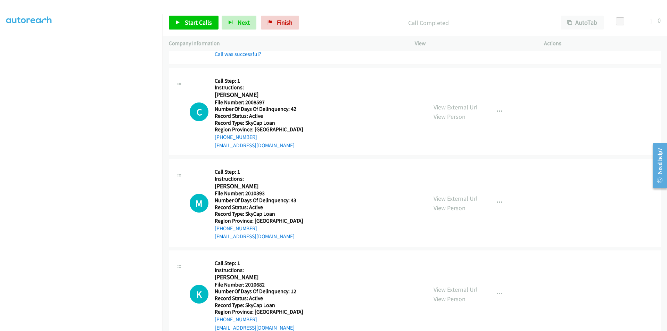
scroll to position [4053, 0]
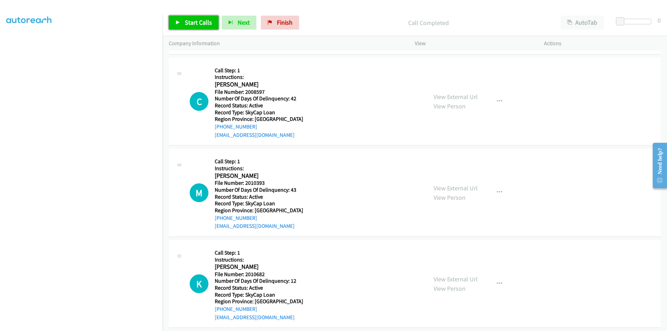
click at [196, 22] on span "Start Calls" at bounding box center [198, 22] width 27 height 8
click at [196, 22] on span "Pause" at bounding box center [193, 22] width 16 height 8
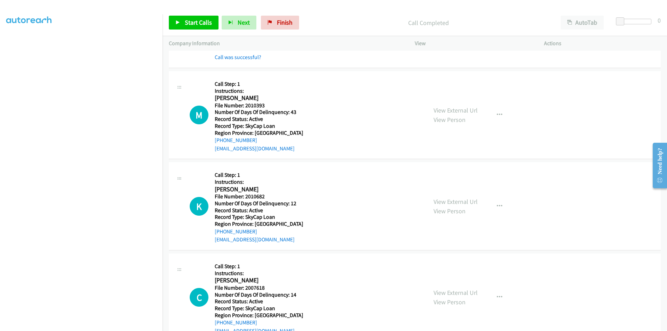
scroll to position [4157, 0]
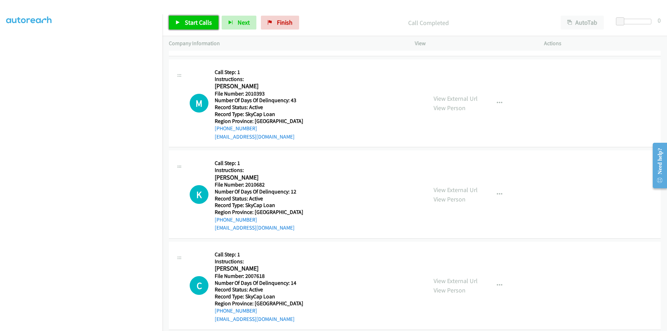
click at [198, 18] on span "Start Calls" at bounding box center [198, 22] width 27 height 8
click at [198, 18] on span "Pause" at bounding box center [193, 22] width 16 height 8
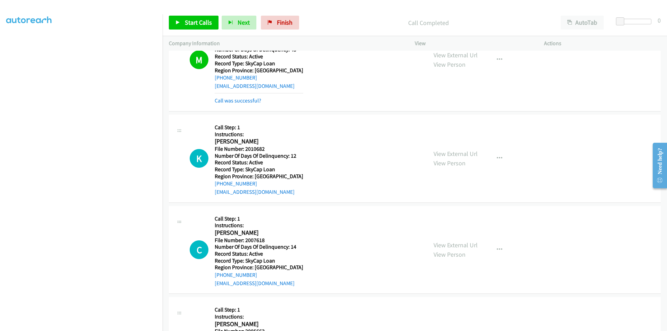
scroll to position [4261, 0]
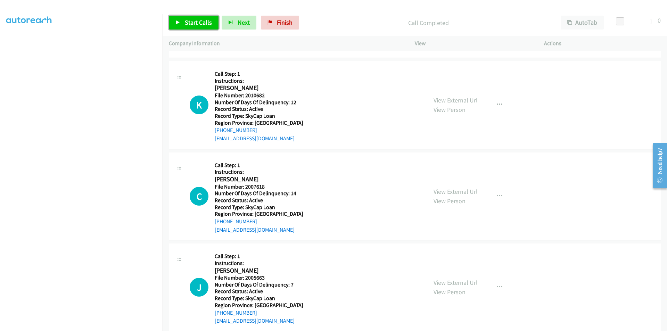
click at [192, 22] on span "Start Calls" at bounding box center [198, 22] width 27 height 8
click at [192, 22] on span "Pause" at bounding box center [193, 22] width 16 height 8
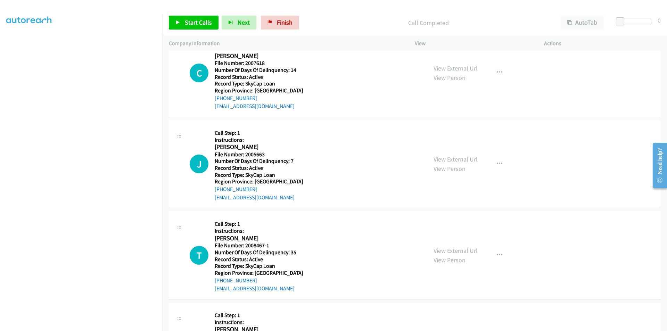
scroll to position [4400, 0]
click at [203, 20] on span "Start Calls" at bounding box center [198, 22] width 27 height 8
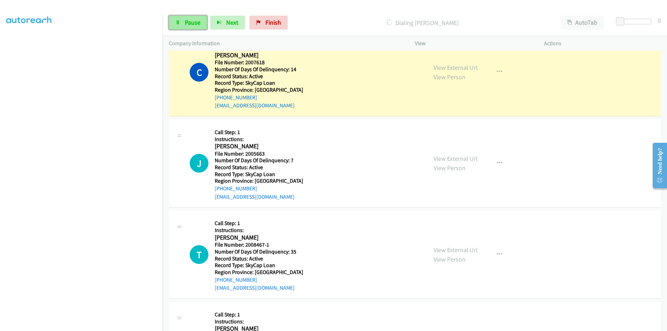
click at [192, 19] on span "Pause" at bounding box center [193, 22] width 16 height 8
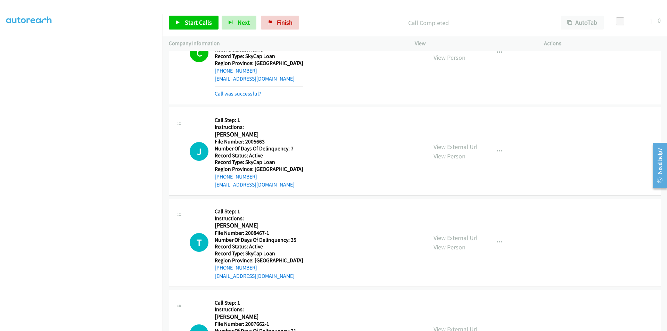
scroll to position [4504, 0]
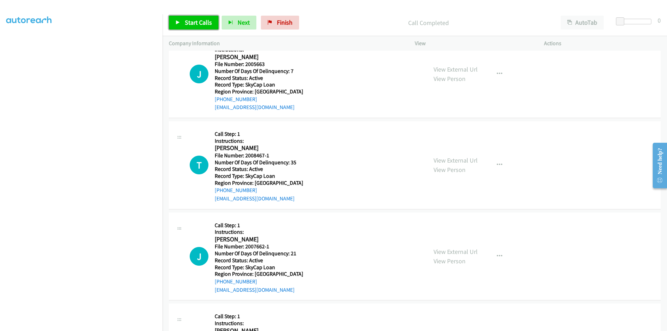
click at [190, 21] on span "Start Calls" at bounding box center [198, 22] width 27 height 8
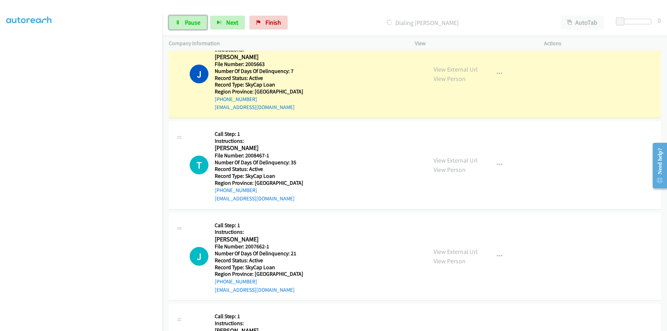
click at [190, 21] on span "Pause" at bounding box center [193, 22] width 16 height 8
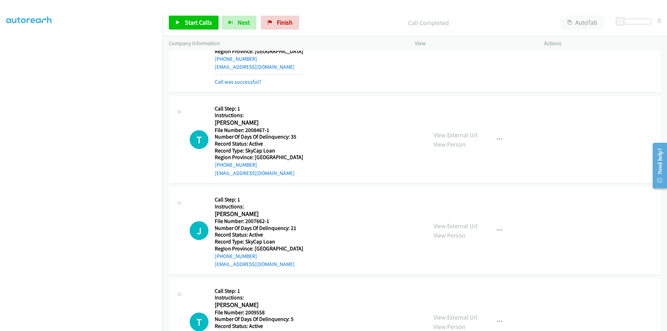
scroll to position [4590, 0]
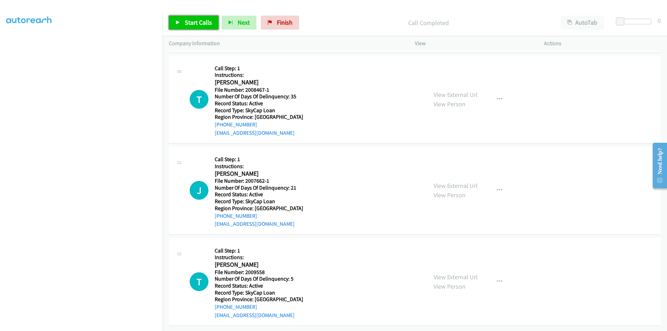
click at [193, 20] on span "Start Calls" at bounding box center [198, 22] width 27 height 8
click at [193, 20] on span "Pause" at bounding box center [193, 22] width 16 height 8
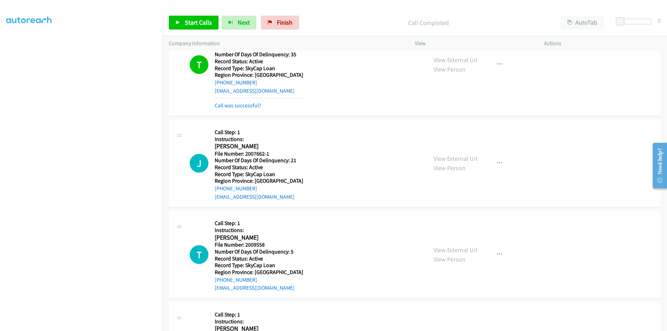
scroll to position [4694, 0]
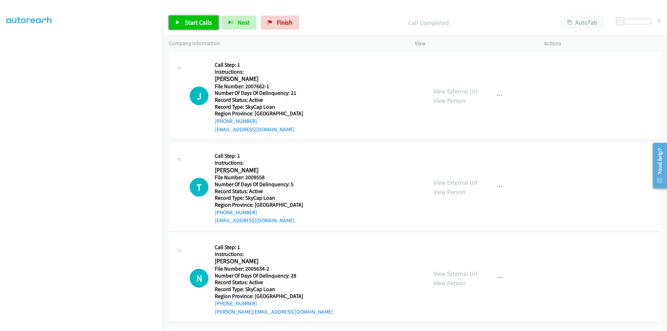
click at [197, 20] on span "Start Calls" at bounding box center [198, 22] width 27 height 8
click at [197, 20] on span "Pause" at bounding box center [193, 22] width 16 height 8
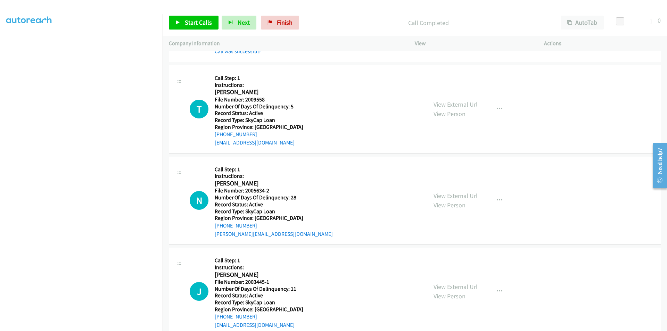
scroll to position [4798, 0]
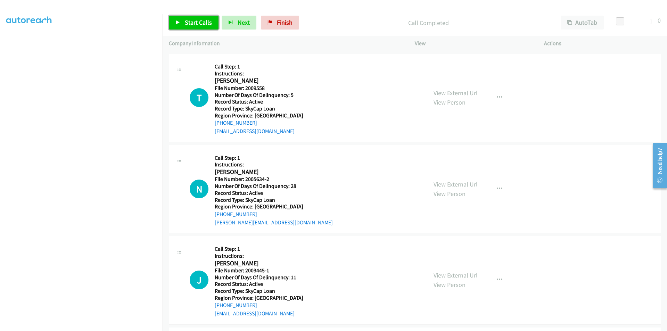
click at [195, 23] on span "Start Calls" at bounding box center [198, 22] width 27 height 8
click at [195, 23] on span "Pause" at bounding box center [193, 22] width 16 height 8
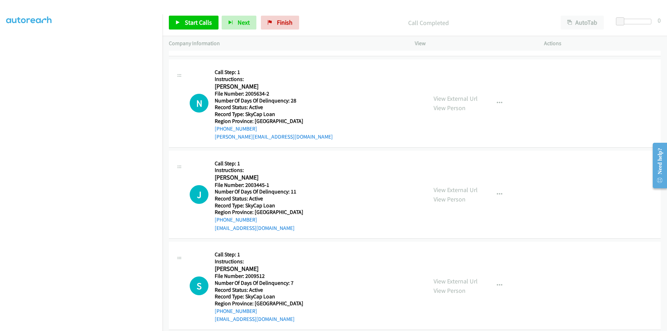
scroll to position [4903, 0]
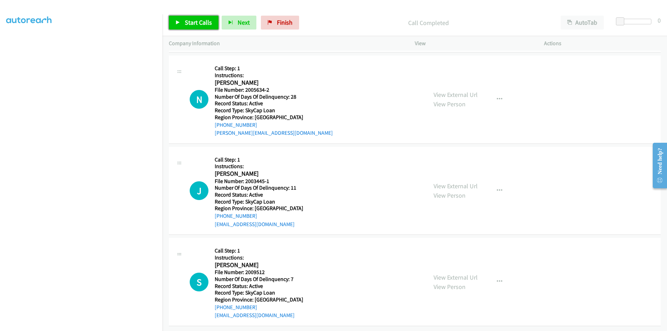
click at [190, 19] on span "Start Calls" at bounding box center [198, 22] width 27 height 8
click at [190, 19] on span "Pause" at bounding box center [193, 22] width 16 height 8
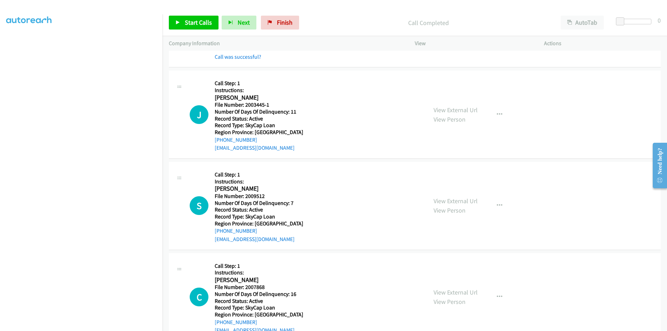
scroll to position [5007, 0]
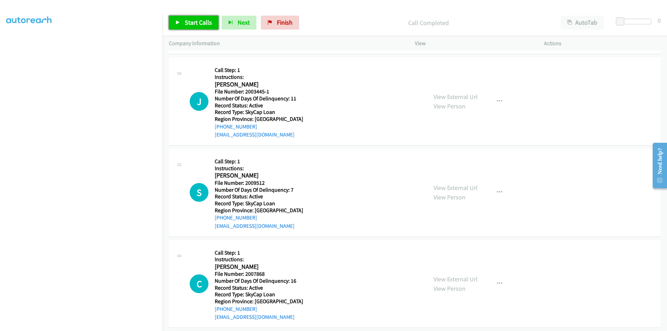
click at [191, 19] on span "Start Calls" at bounding box center [198, 22] width 27 height 8
click at [190, 21] on span "Pause" at bounding box center [193, 22] width 16 height 8
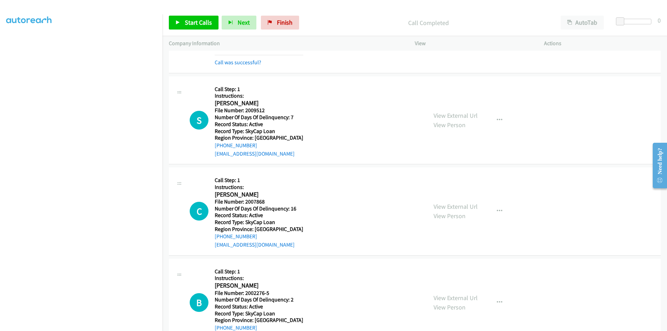
scroll to position [5111, 0]
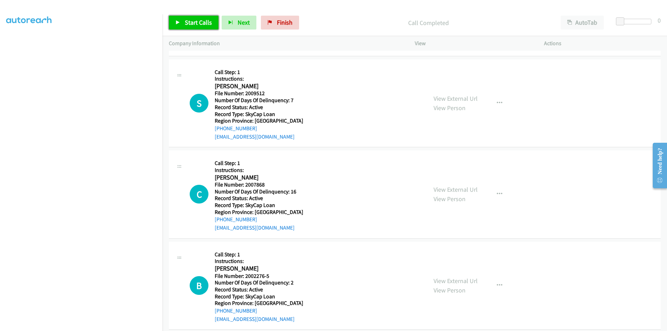
click at [185, 20] on span "Start Calls" at bounding box center [198, 22] width 27 height 8
click at [185, 20] on span "Pause" at bounding box center [193, 22] width 16 height 8
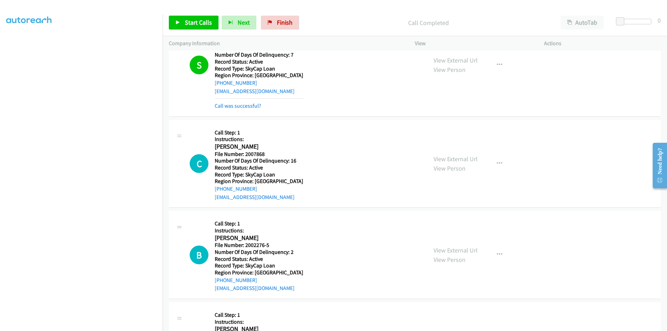
scroll to position [5215, 0]
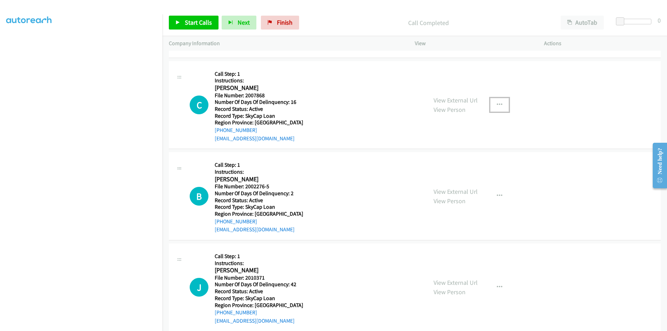
click at [496, 105] on icon "button" at bounding box center [499, 105] width 6 height 6
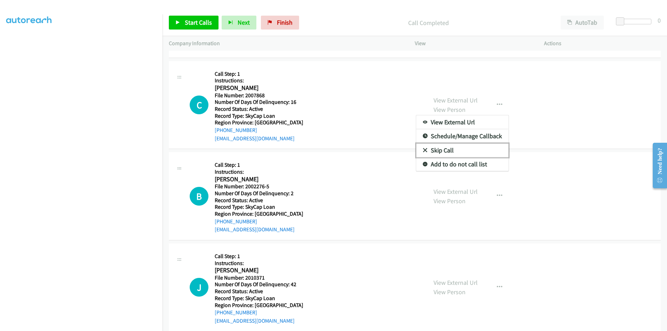
click at [465, 148] on link "Skip Call" at bounding box center [462, 150] width 92 height 14
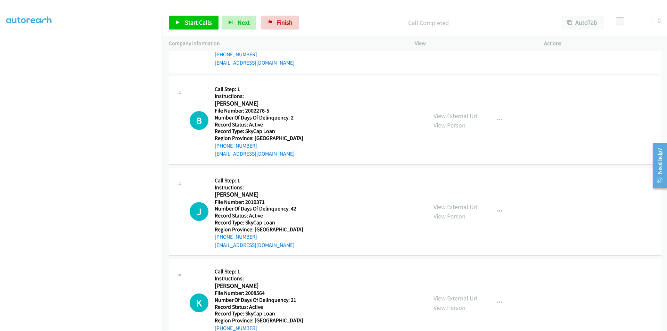
scroll to position [5295, 0]
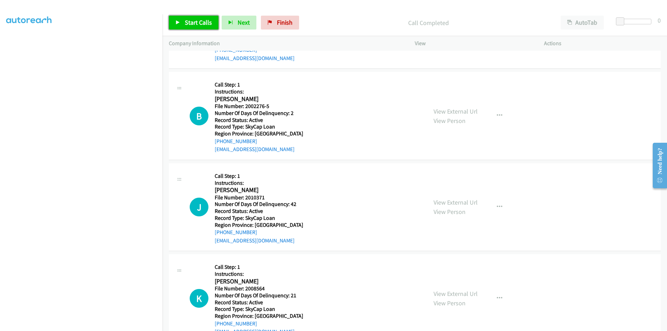
click at [198, 23] on span "Start Calls" at bounding box center [198, 22] width 27 height 8
click at [190, 21] on span "Pause" at bounding box center [193, 22] width 16 height 8
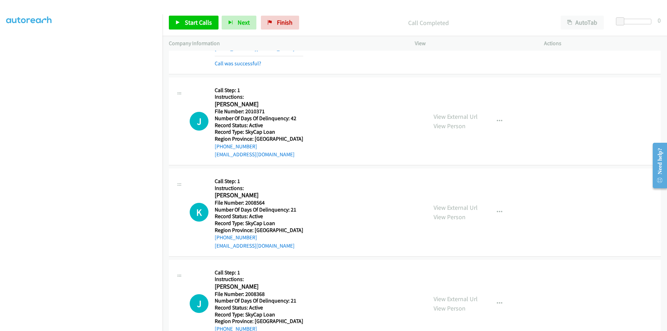
scroll to position [5399, 0]
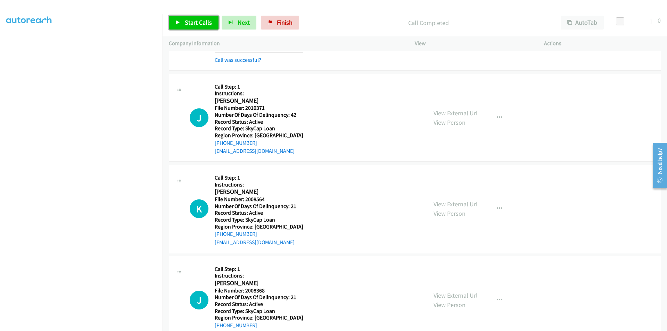
click at [197, 19] on span "Start Calls" at bounding box center [198, 22] width 27 height 8
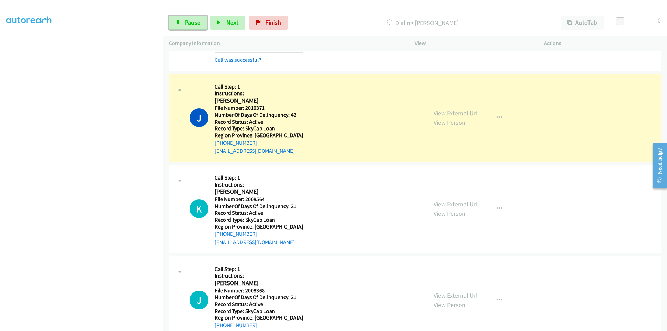
click at [197, 19] on span "Pause" at bounding box center [193, 22] width 16 height 8
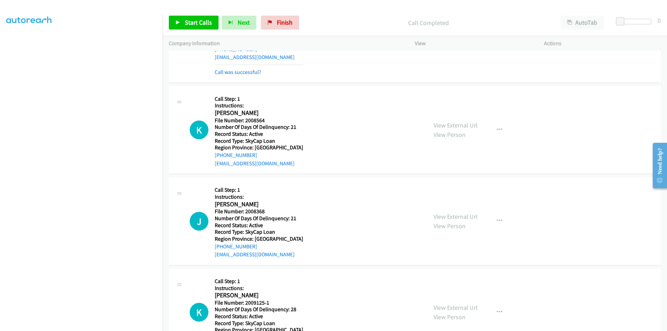
scroll to position [5504, 0]
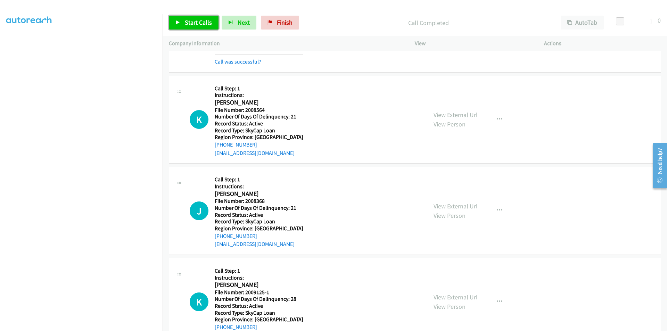
click at [187, 19] on span "Start Calls" at bounding box center [198, 22] width 27 height 8
click at [191, 20] on span "Pause" at bounding box center [193, 22] width 16 height 8
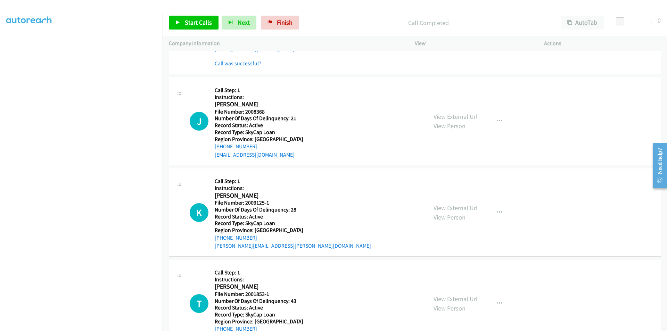
scroll to position [5643, 0]
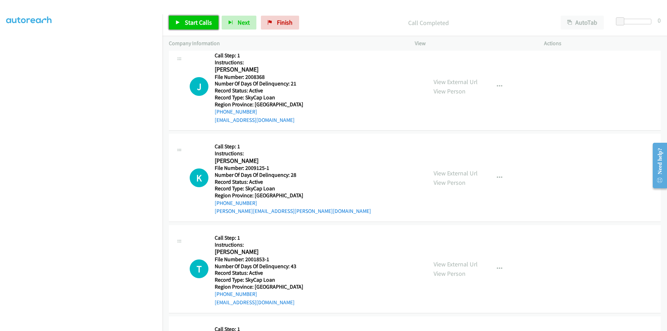
click at [195, 18] on span "Start Calls" at bounding box center [198, 22] width 27 height 8
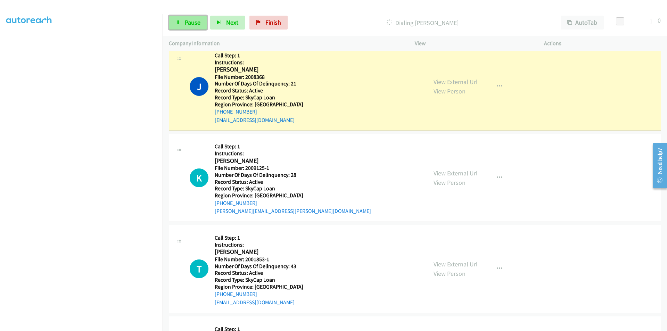
click at [193, 21] on span "Pause" at bounding box center [193, 22] width 16 height 8
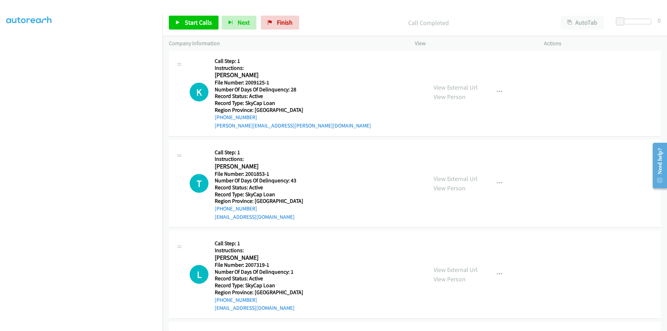
scroll to position [5747, 0]
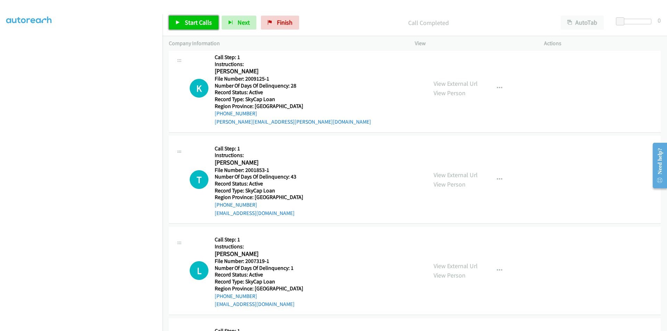
click at [190, 26] on span "Start Calls" at bounding box center [198, 22] width 27 height 8
click at [194, 22] on span "Pause" at bounding box center [193, 22] width 16 height 8
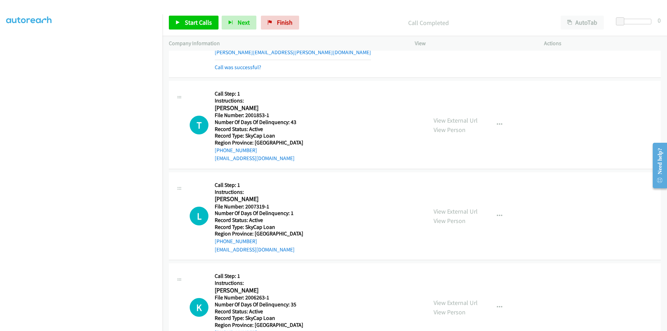
scroll to position [5847, 0]
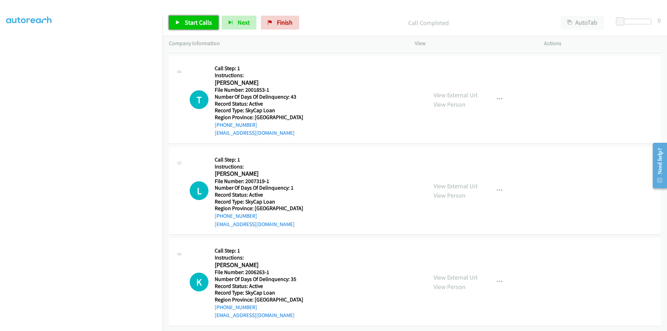
click at [191, 20] on span "Start Calls" at bounding box center [198, 22] width 27 height 8
click at [191, 20] on span "Pause" at bounding box center [193, 22] width 16 height 8
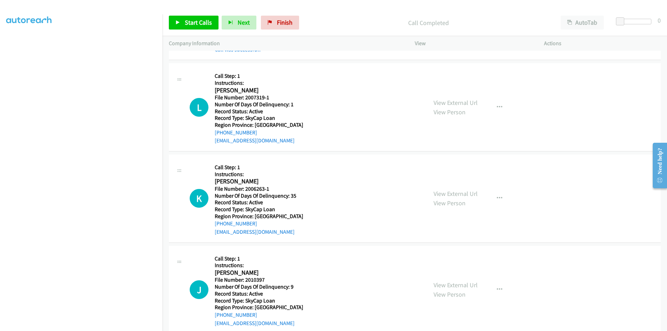
scroll to position [5951, 0]
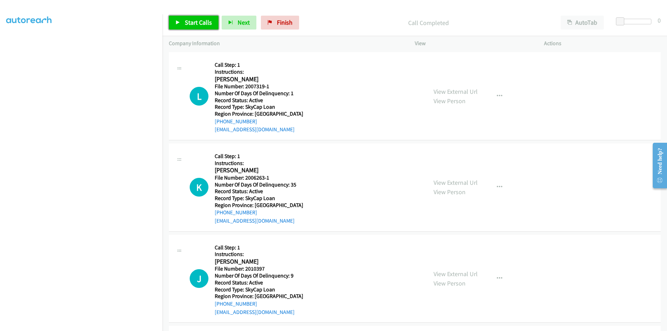
click at [189, 22] on span "Start Calls" at bounding box center [198, 22] width 27 height 8
click at [189, 22] on span "Pause" at bounding box center [193, 22] width 16 height 8
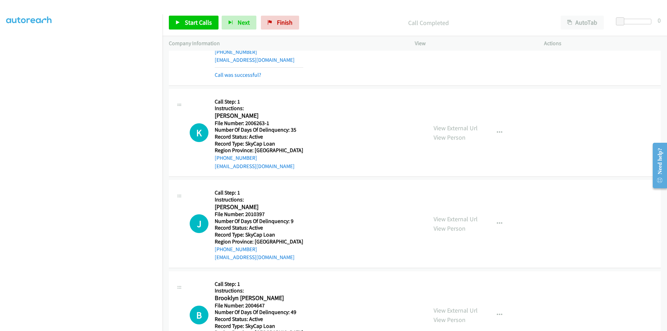
scroll to position [6055, 0]
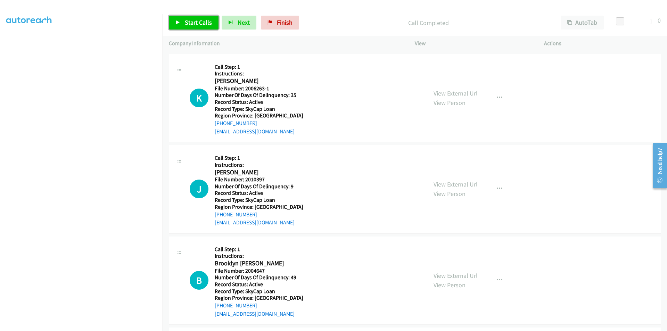
click at [195, 22] on span "Start Calls" at bounding box center [198, 22] width 27 height 8
click at [195, 21] on span "Pause" at bounding box center [193, 22] width 16 height 8
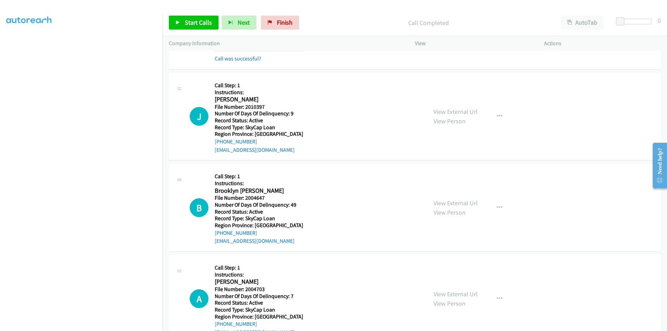
scroll to position [6159, 0]
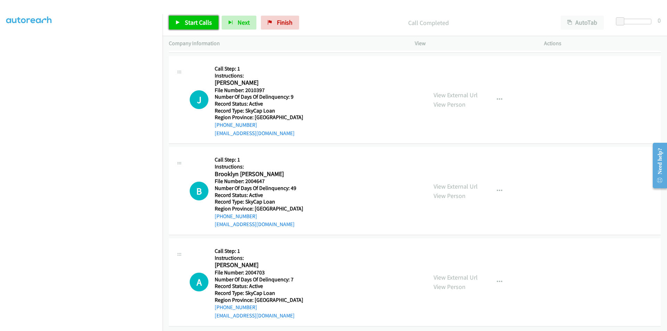
click at [189, 20] on span "Start Calls" at bounding box center [198, 22] width 27 height 8
click at [189, 20] on span "Pause" at bounding box center [193, 22] width 16 height 8
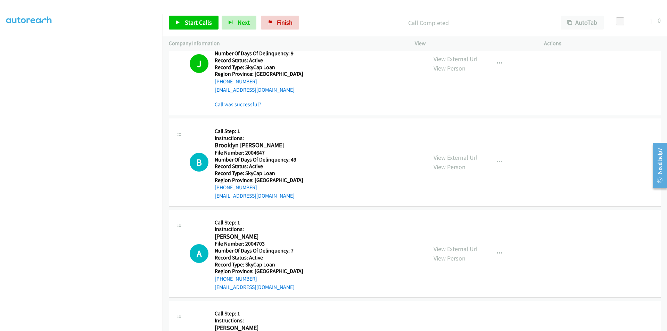
scroll to position [6263, 0]
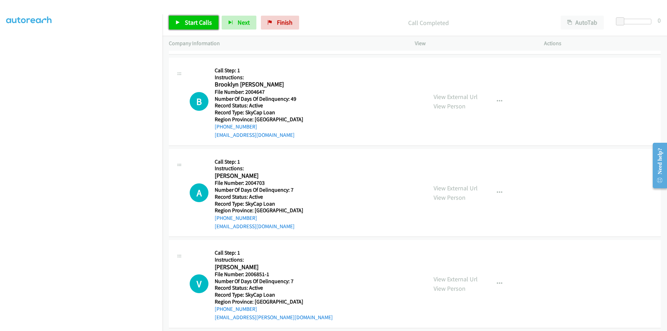
click at [186, 22] on span "Start Calls" at bounding box center [198, 22] width 27 height 8
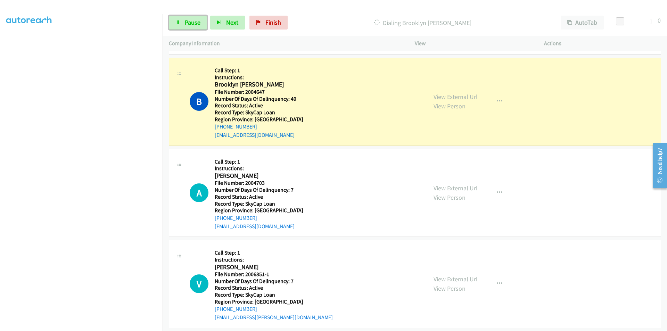
click at [186, 22] on span "Pause" at bounding box center [193, 22] width 16 height 8
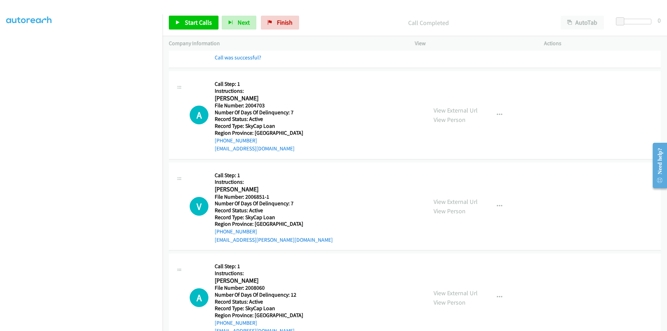
scroll to position [6367, 0]
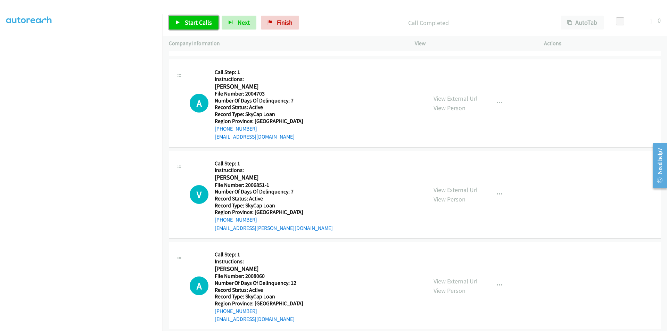
click at [183, 19] on link "Start Calls" at bounding box center [194, 23] width 50 height 14
click at [186, 20] on span "Pause" at bounding box center [193, 22] width 16 height 8
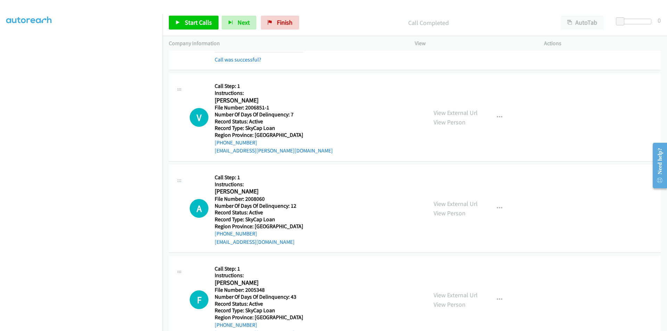
scroll to position [6472, 0]
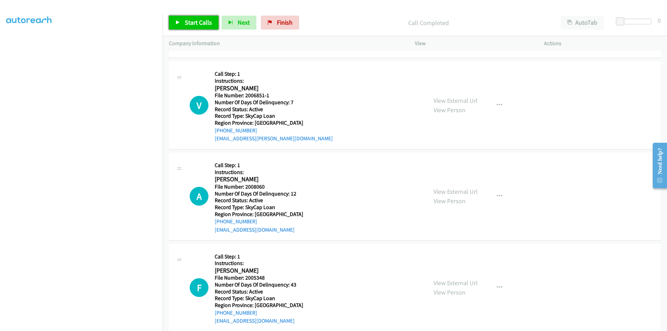
click at [192, 22] on span "Start Calls" at bounding box center [198, 22] width 27 height 8
click at [192, 22] on span "Pause" at bounding box center [193, 22] width 16 height 8
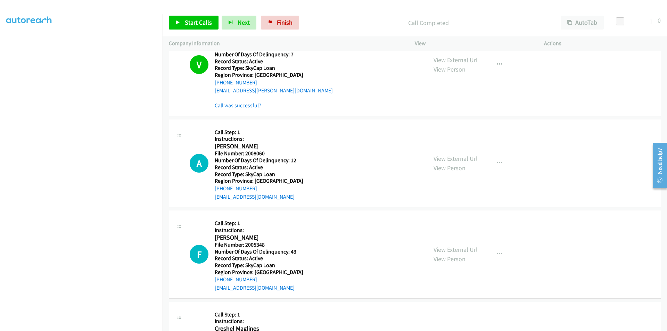
scroll to position [6576, 0]
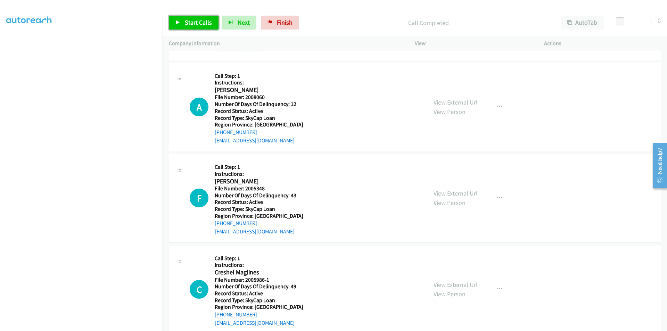
click at [194, 20] on span "Start Calls" at bounding box center [198, 22] width 27 height 8
click at [194, 20] on span "Pause" at bounding box center [193, 22] width 16 height 8
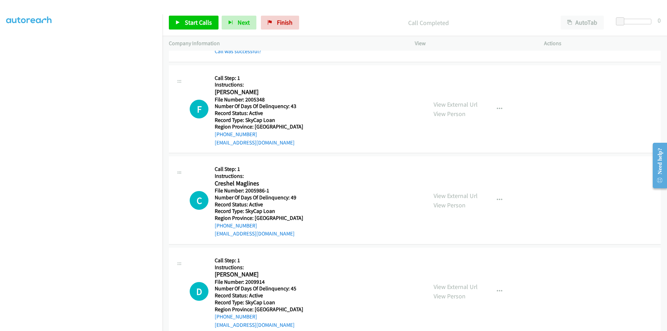
scroll to position [6680, 0]
click at [204, 22] on span "Start Calls" at bounding box center [198, 22] width 27 height 8
click at [206, 24] on link "Pause" at bounding box center [188, 23] width 38 height 14
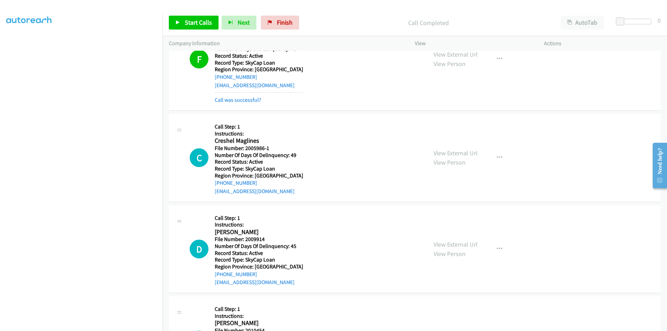
scroll to position [6784, 0]
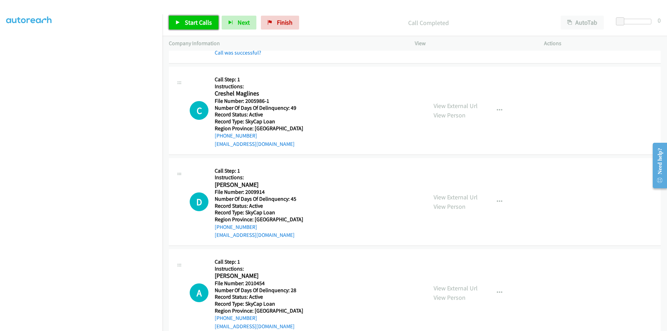
click at [210, 19] on span "Start Calls" at bounding box center [198, 22] width 27 height 8
click at [191, 22] on span "Pause" at bounding box center [193, 22] width 16 height 8
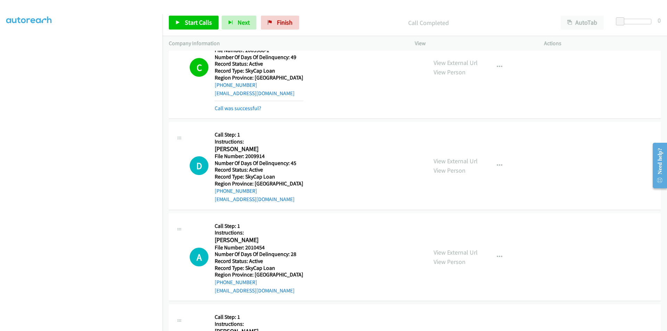
scroll to position [6888, 0]
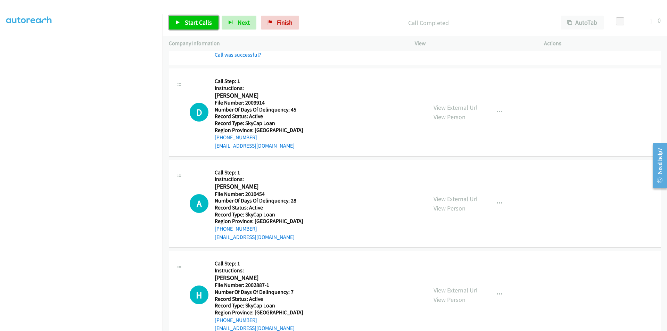
click at [198, 18] on link "Start Calls" at bounding box center [194, 23] width 50 height 14
click at [193, 21] on span "Pause" at bounding box center [193, 22] width 16 height 8
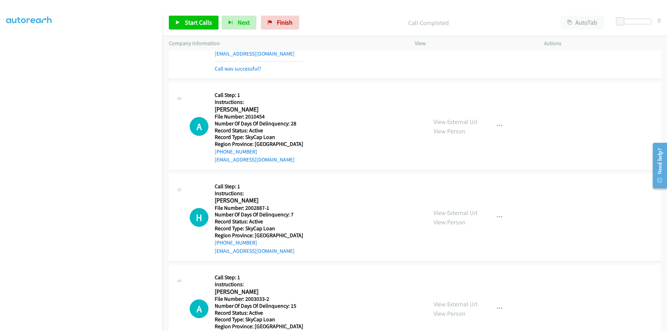
scroll to position [6992, 0]
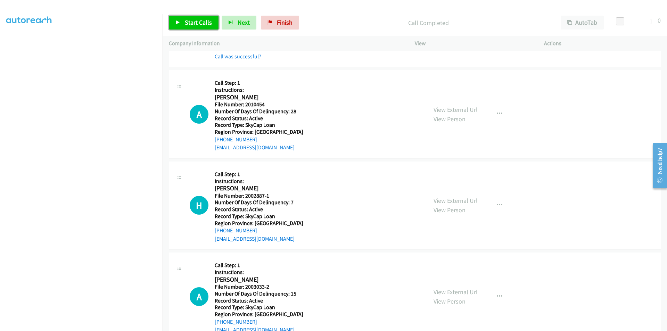
click at [197, 26] on span "Start Calls" at bounding box center [198, 22] width 27 height 8
click at [194, 20] on span "Pause" at bounding box center [193, 22] width 16 height 8
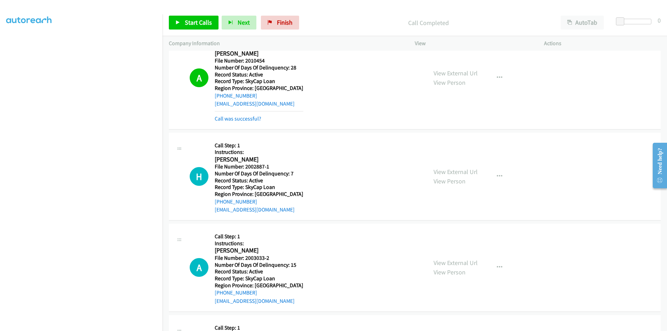
scroll to position [7097, 0]
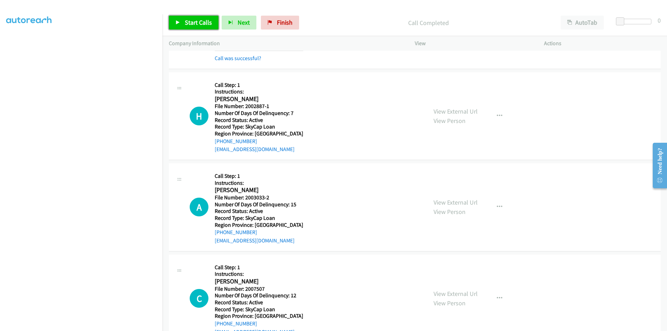
click at [201, 22] on span "Start Calls" at bounding box center [198, 22] width 27 height 8
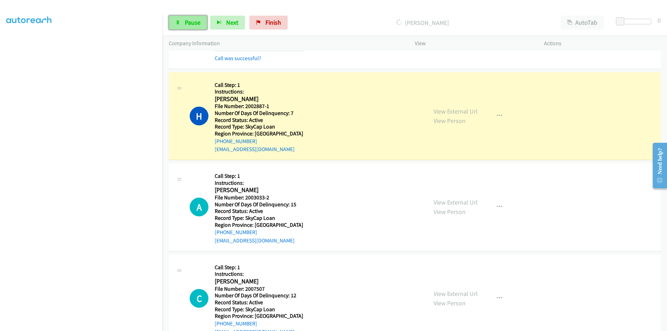
click at [186, 21] on span "Pause" at bounding box center [193, 22] width 16 height 8
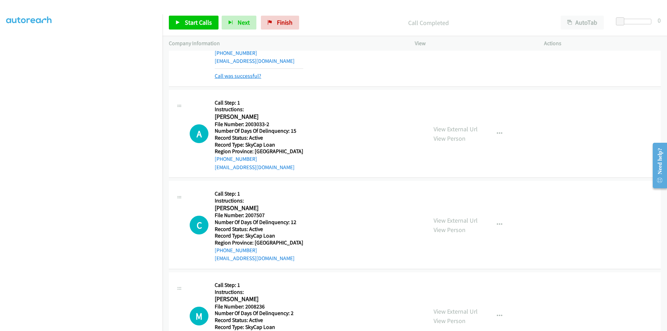
scroll to position [7201, 0]
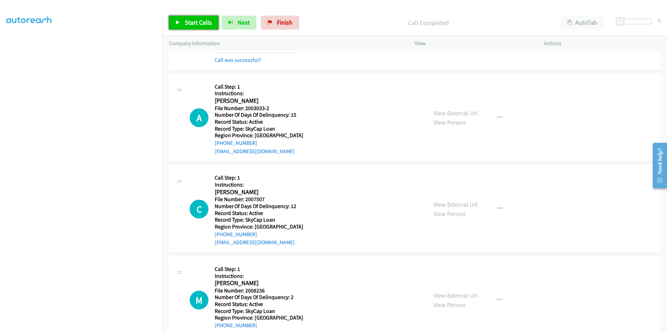
click at [190, 16] on link "Start Calls" at bounding box center [194, 23] width 50 height 14
click at [184, 20] on link "Pause" at bounding box center [188, 23] width 38 height 14
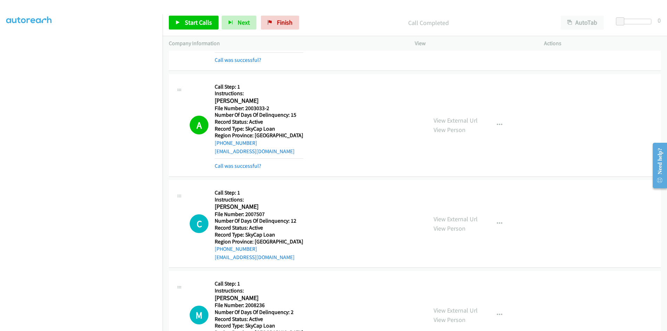
scroll to position [7305, 0]
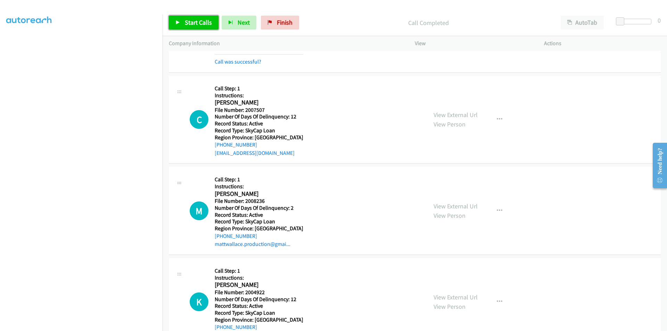
click at [202, 25] on span "Start Calls" at bounding box center [198, 22] width 27 height 8
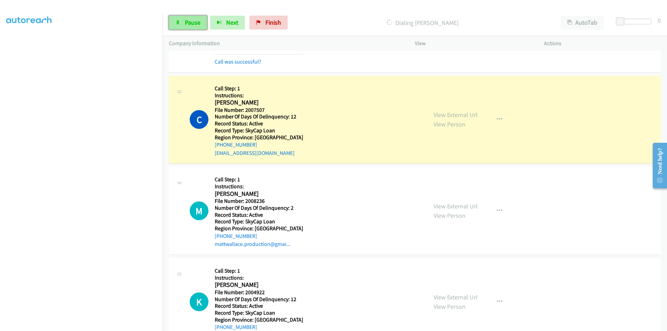
click at [200, 25] on link "Pause" at bounding box center [188, 23] width 38 height 14
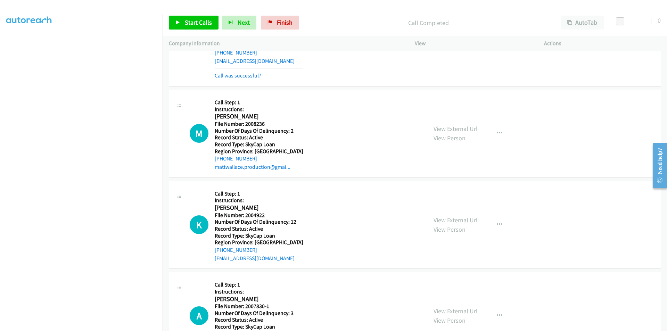
scroll to position [7409, 0]
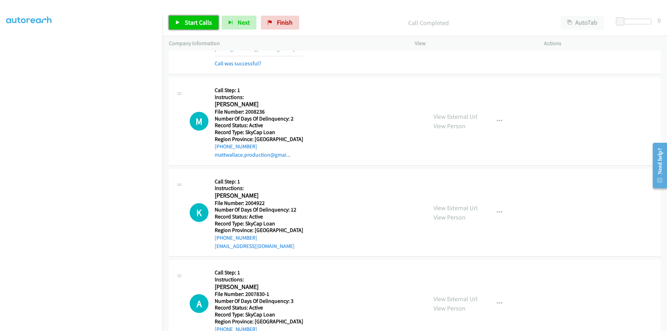
click at [192, 23] on span "Start Calls" at bounding box center [198, 22] width 27 height 8
click at [192, 23] on span "Pause" at bounding box center [193, 22] width 16 height 8
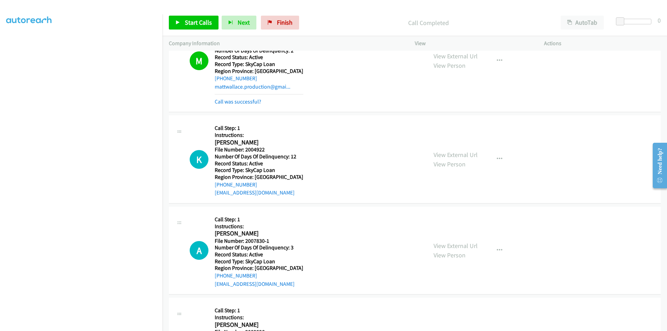
scroll to position [7513, 0]
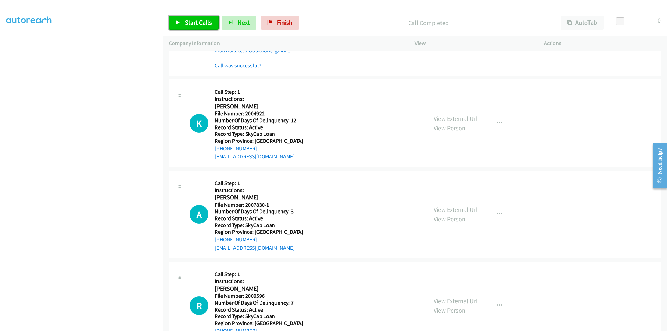
click at [196, 18] on link "Start Calls" at bounding box center [194, 23] width 50 height 14
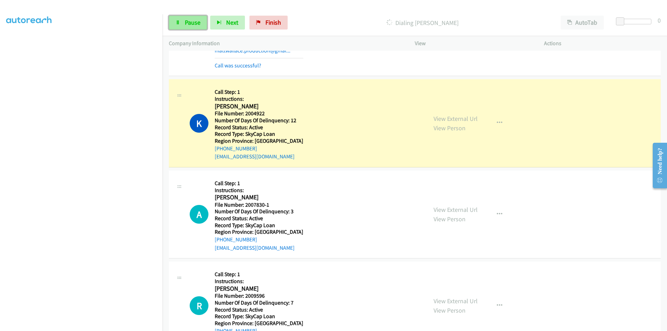
click at [192, 22] on span "Pause" at bounding box center [193, 22] width 16 height 8
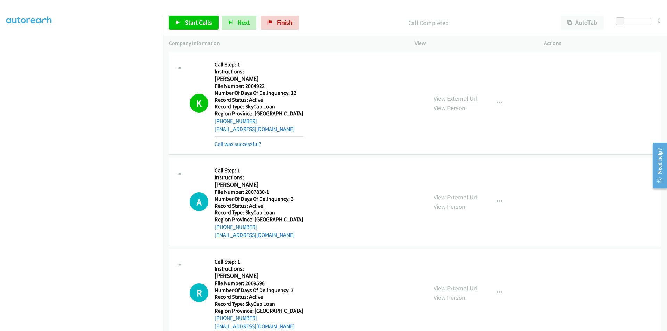
scroll to position [7617, 0]
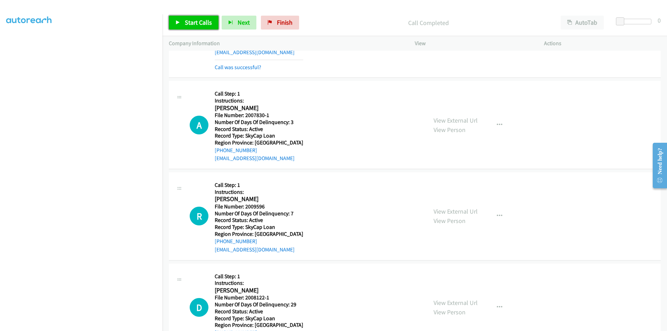
click at [196, 22] on span "Start Calls" at bounding box center [198, 22] width 27 height 8
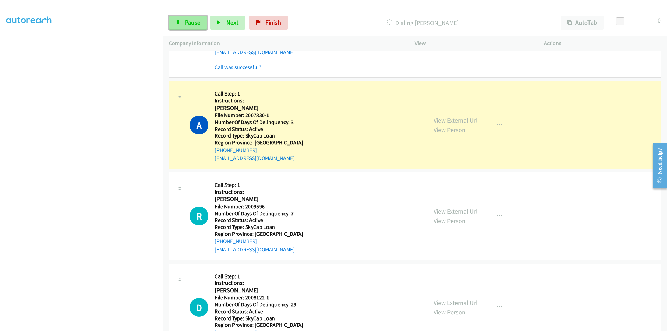
click at [179, 22] on icon at bounding box center [177, 22] width 5 height 5
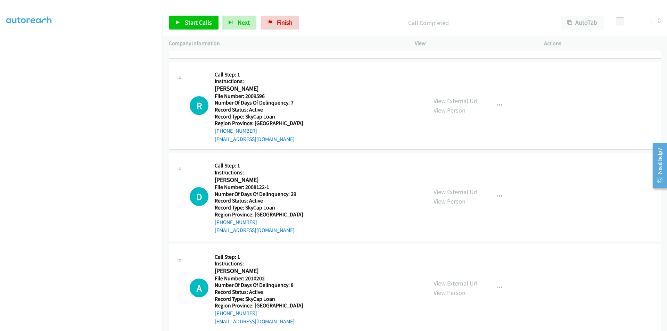
scroll to position [7754, 0]
